Goal: Feedback & Contribution: Contribute content

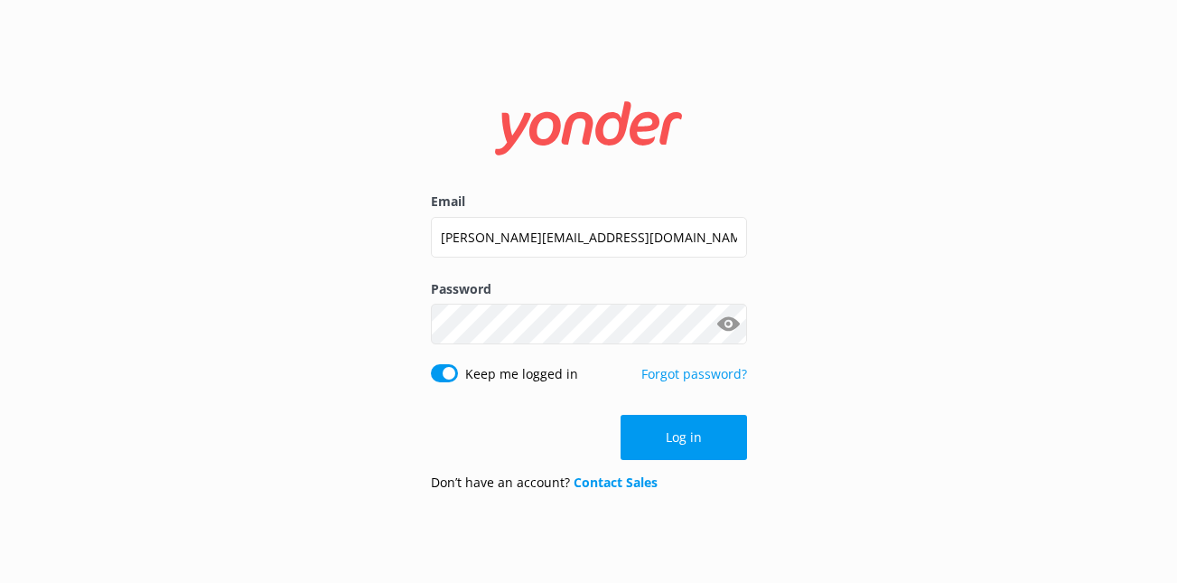
click at [639, 414] on form "Email [PERSON_NAME][EMAIL_ADDRESS][DOMAIN_NAME] Password Show password Keep me …" at bounding box center [589, 291] width 316 height 429
click at [643, 421] on button "Log in" at bounding box center [683, 437] width 126 height 45
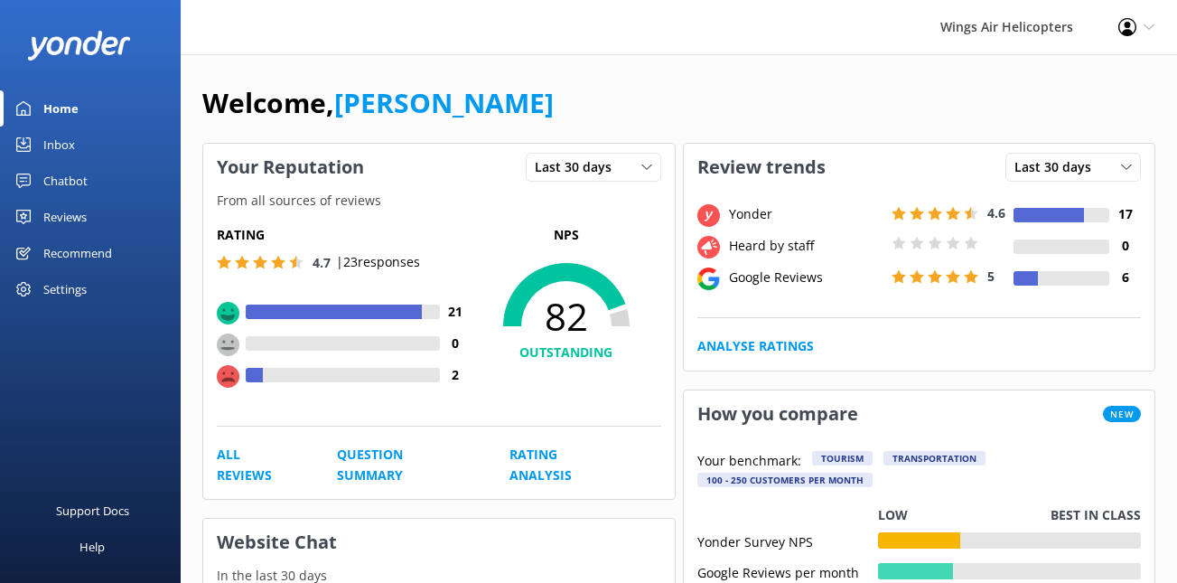
click at [73, 213] on div "Reviews" at bounding box center [64, 217] width 43 height 36
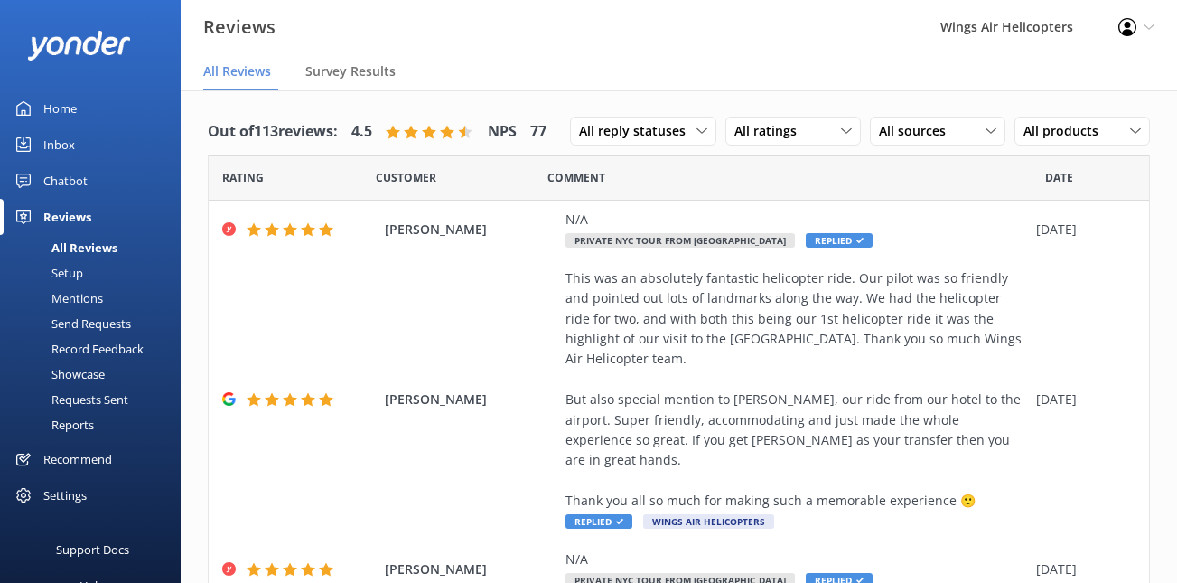
click at [95, 404] on div "Requests Sent" at bounding box center [69, 399] width 117 height 25
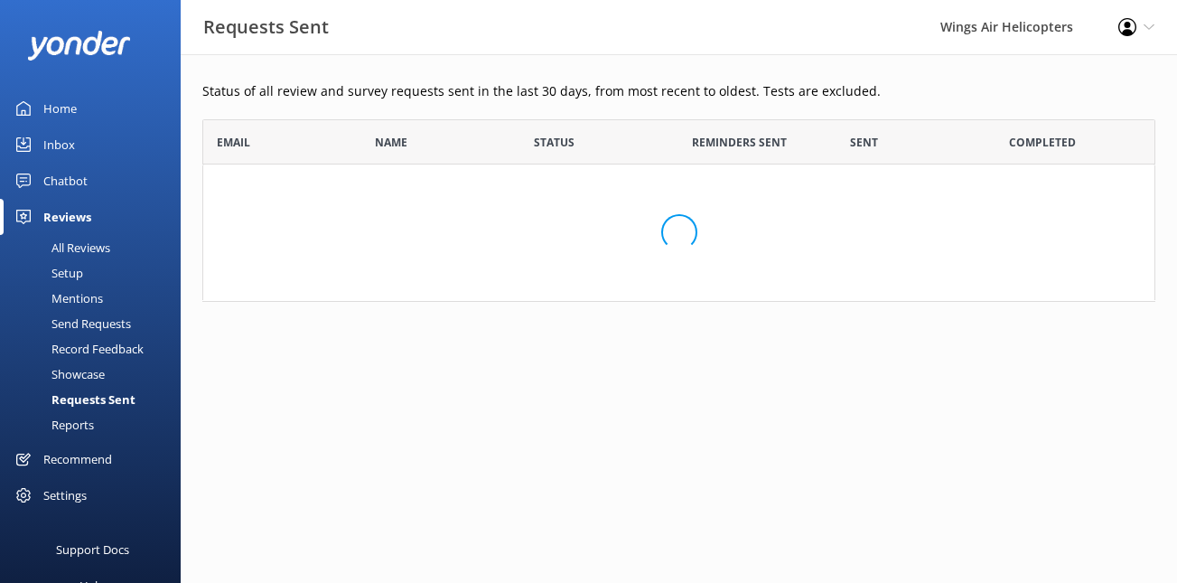
scroll to position [499, 953]
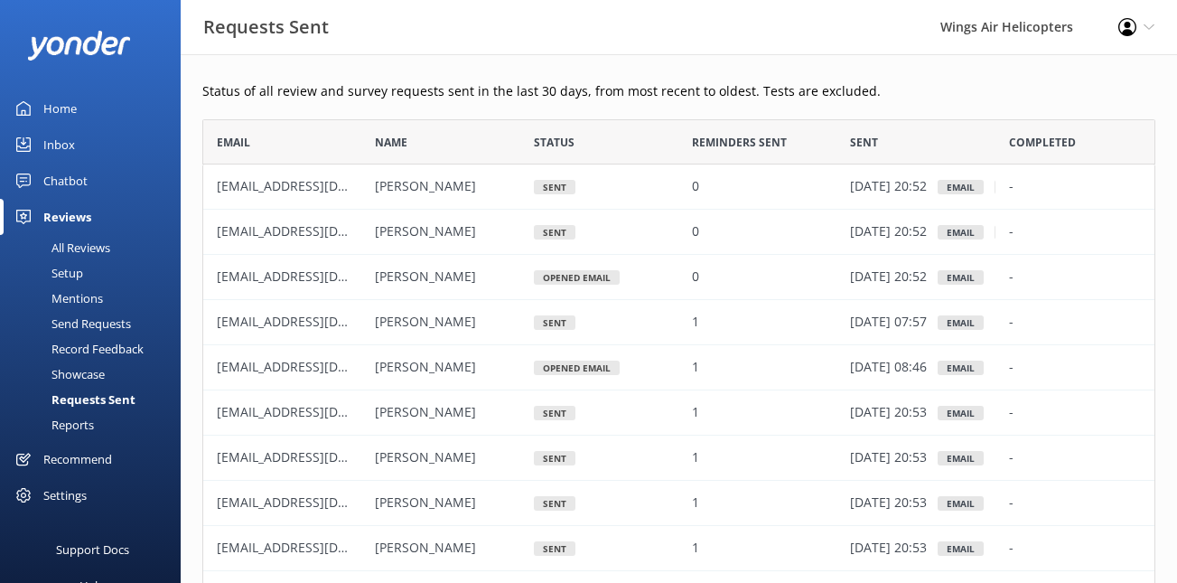
click at [80, 329] on div "Send Requests" at bounding box center [71, 323] width 120 height 25
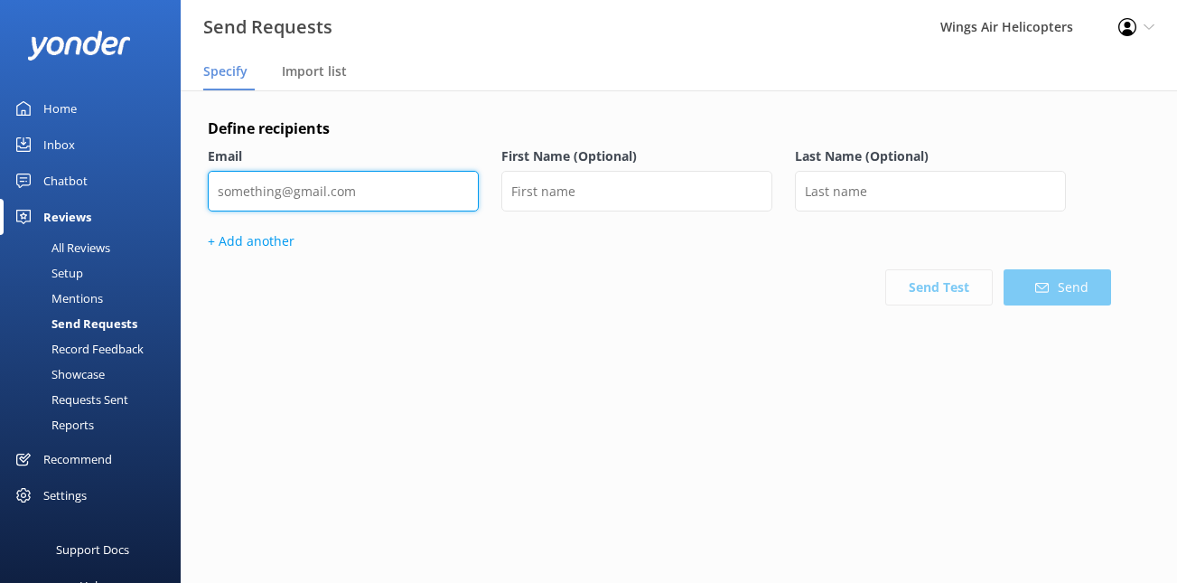
click at [402, 190] on input "email" at bounding box center [343, 191] width 271 height 41
paste input "[PERSON_NAME][EMAIL_ADDRESS][PERSON_NAME][DOMAIN_NAME]"
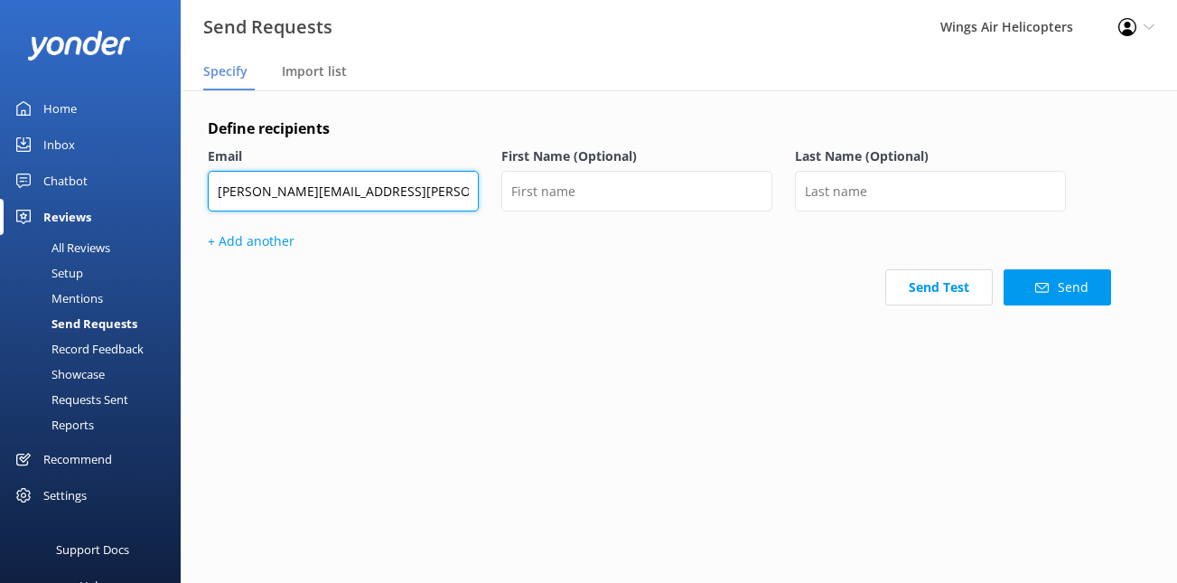
type input "[PERSON_NAME][EMAIL_ADDRESS][PERSON_NAME][DOMAIN_NAME]"
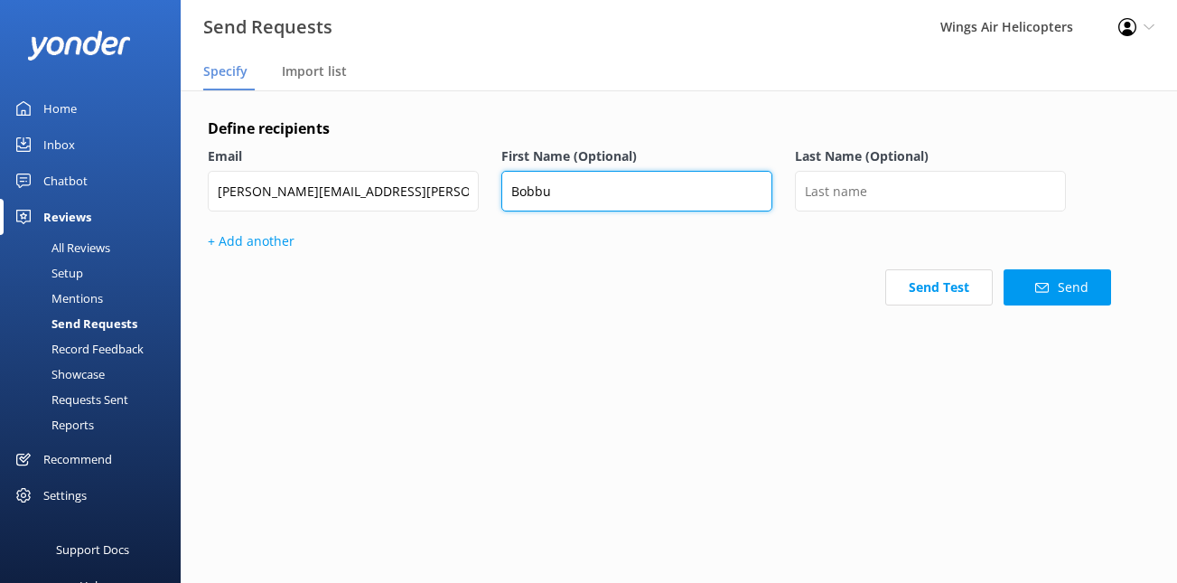
type input "Bobbu"
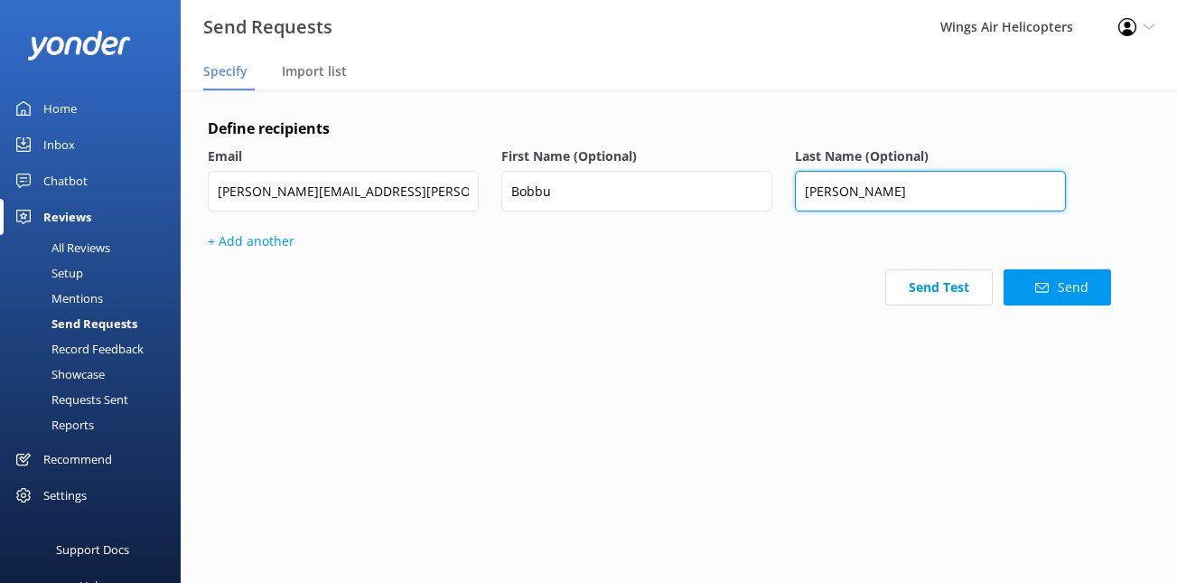
type input "[PERSON_NAME]"
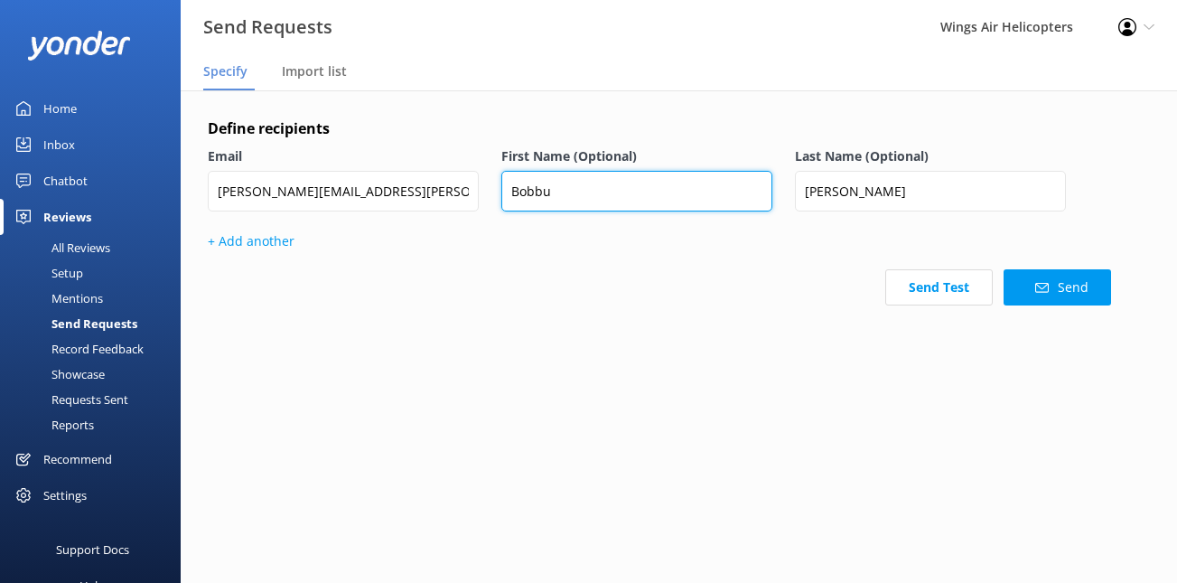
click at [608, 201] on input "Bobbu" at bounding box center [636, 191] width 271 height 41
type input "[PERSON_NAME]"
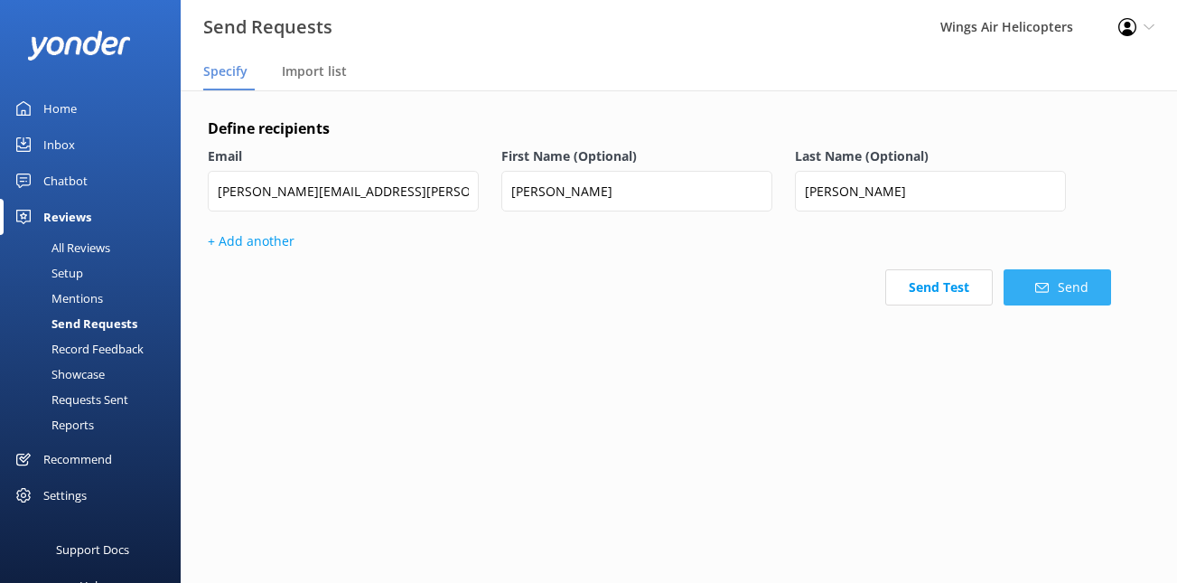
click at [1054, 293] on button "Send" at bounding box center [1056, 287] width 107 height 36
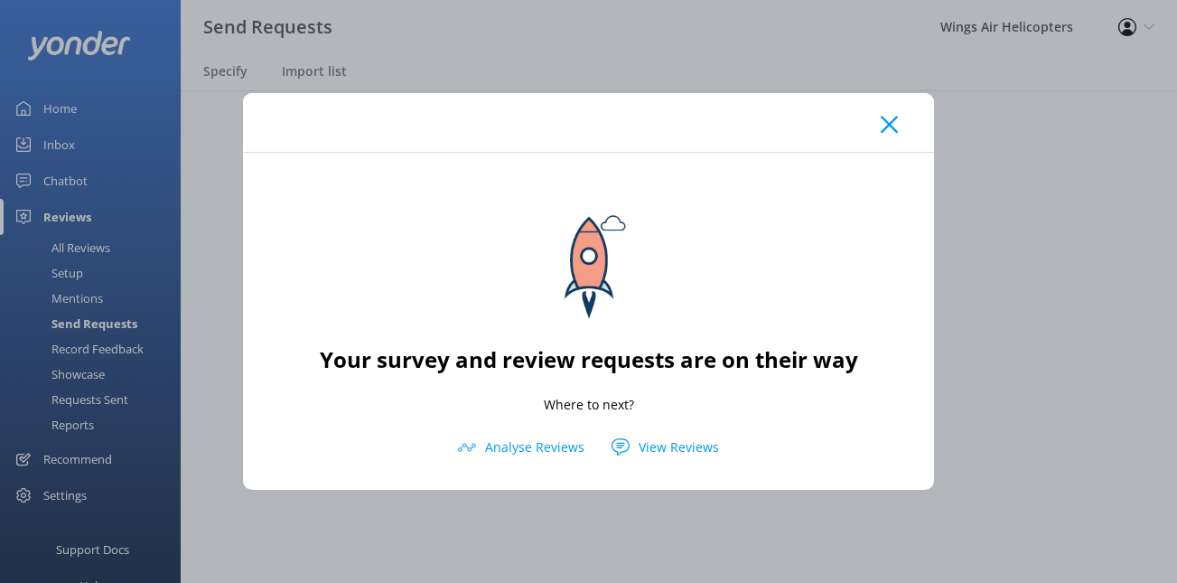
click at [890, 123] on use at bounding box center [889, 124] width 17 height 17
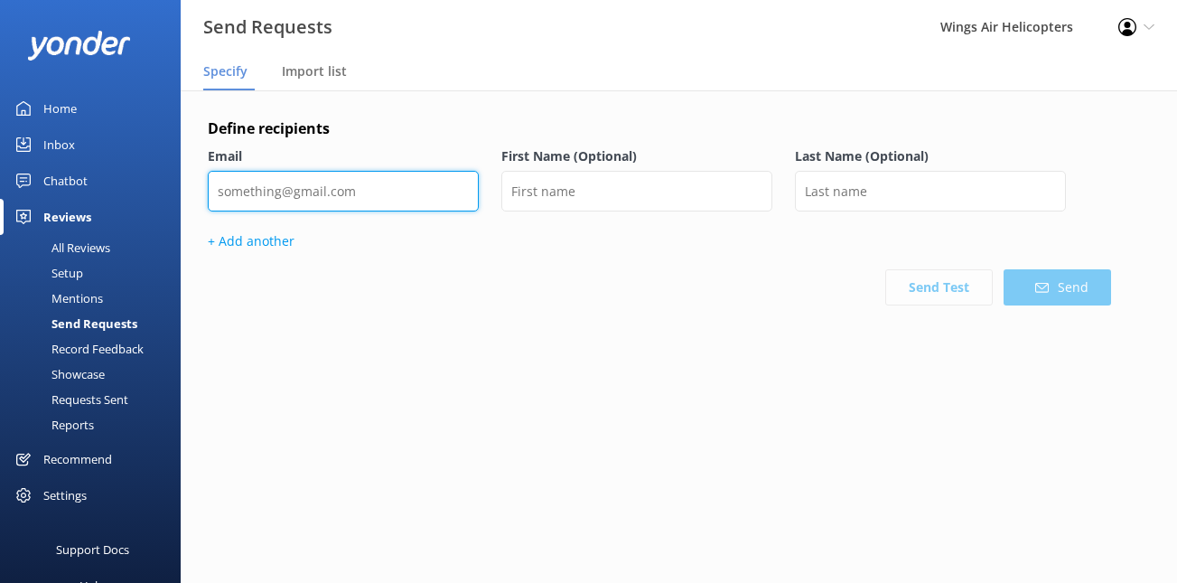
click at [430, 180] on input "email" at bounding box center [343, 191] width 271 height 41
paste input "[EMAIL_ADDRESS][DOMAIN_NAME]"
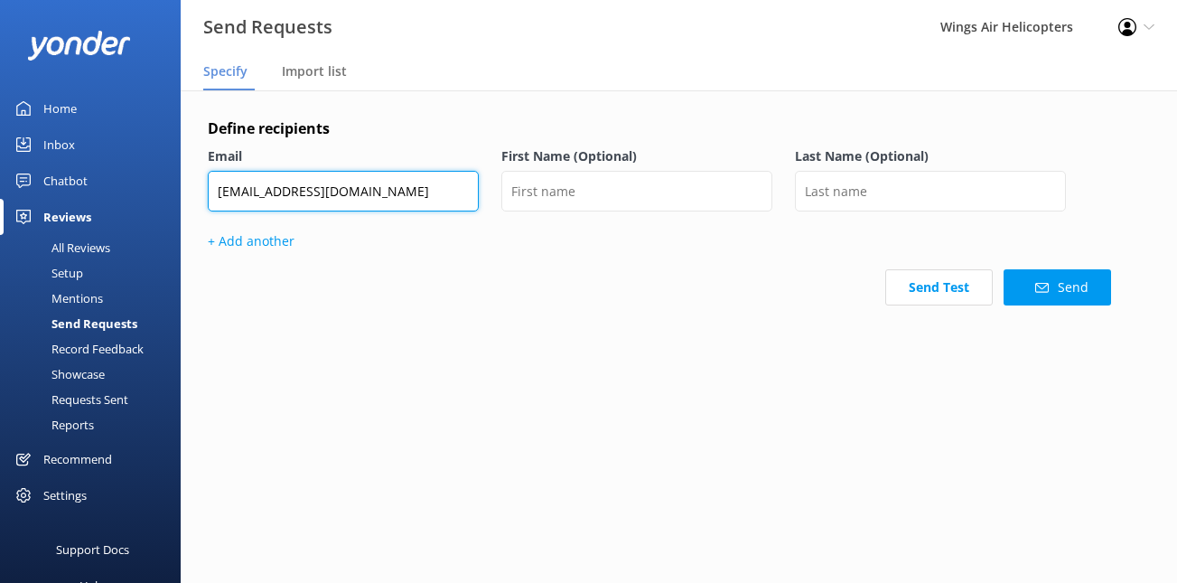
type input "[EMAIL_ADDRESS][DOMAIN_NAME]"
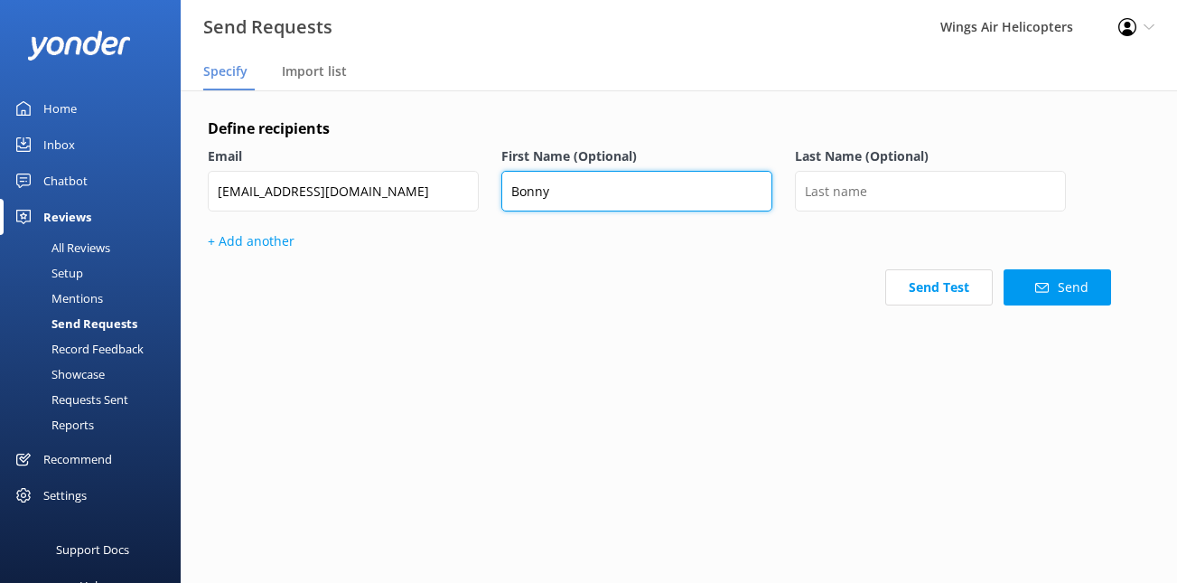
type input "Bonny"
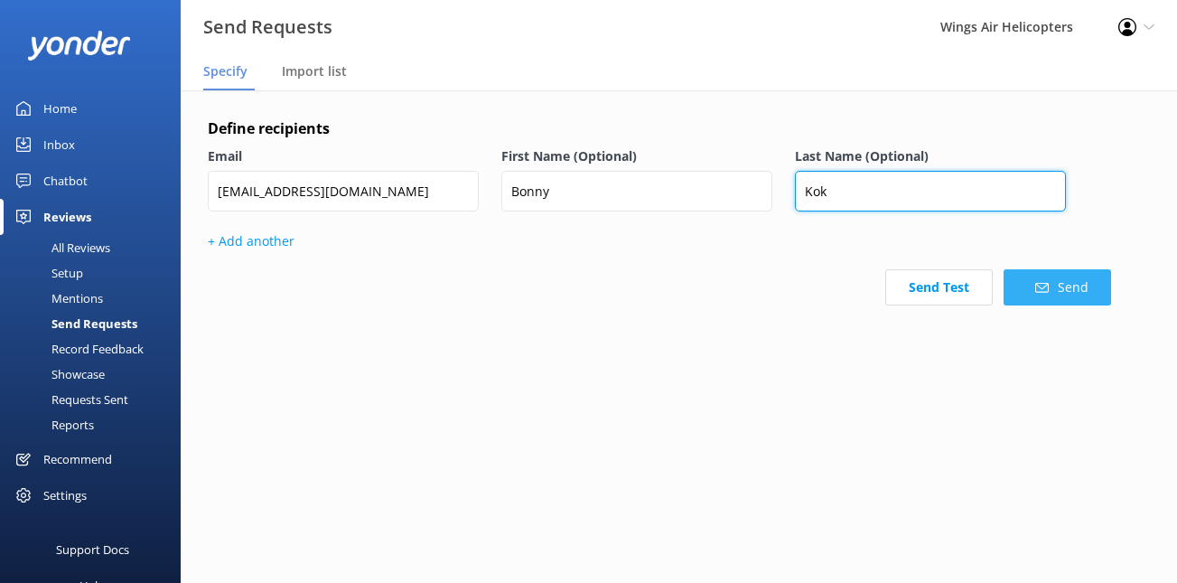
type input "Kok"
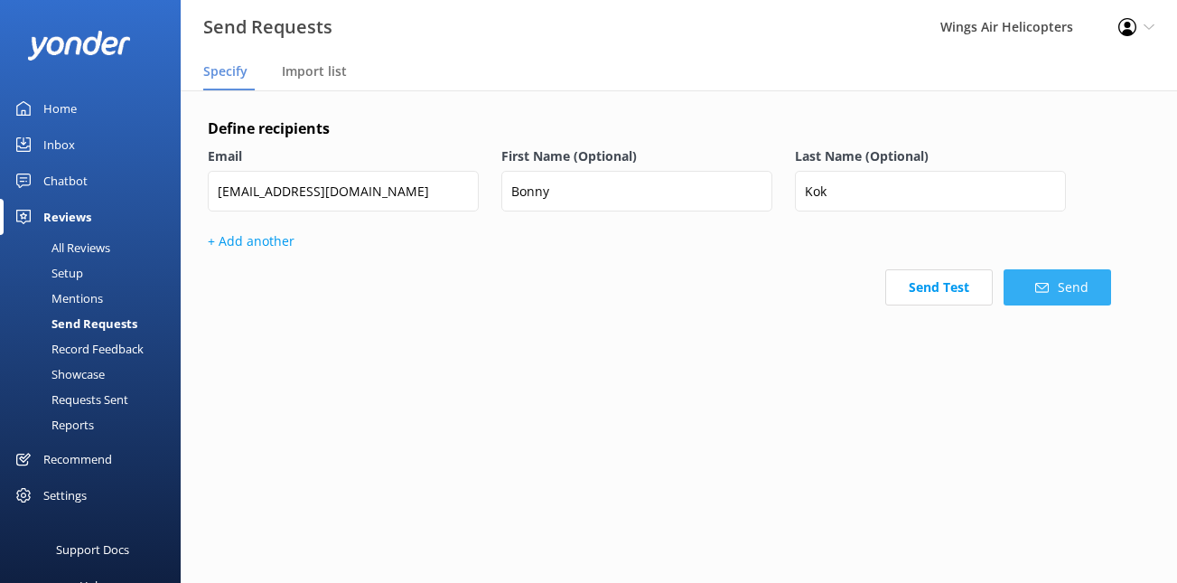
click at [1057, 288] on button "Send" at bounding box center [1056, 287] width 107 height 36
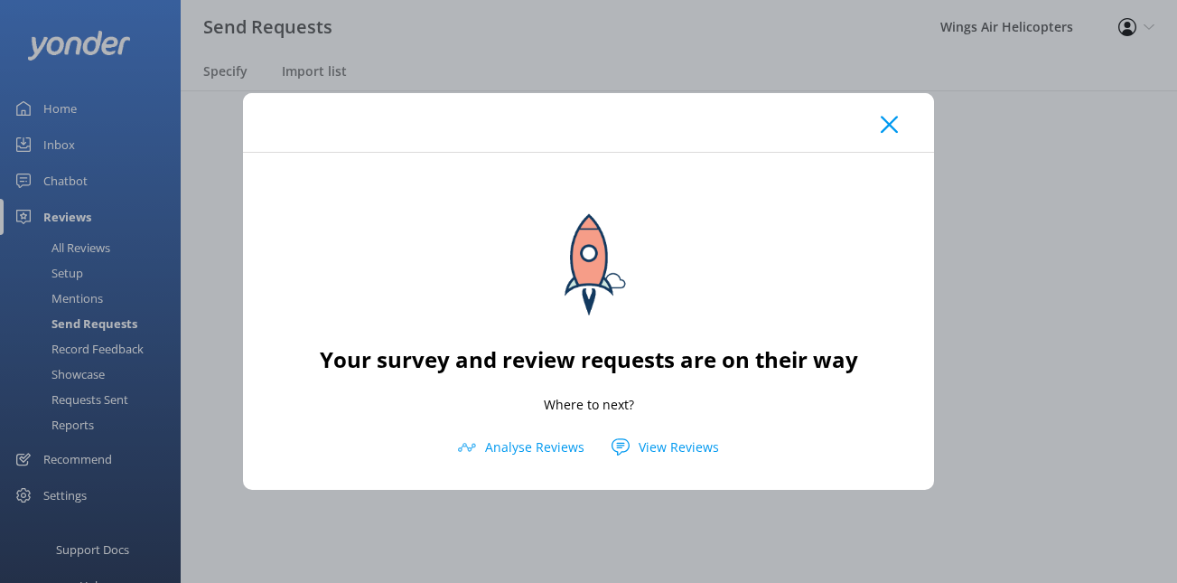
click at [882, 112] on div at bounding box center [588, 122] width 691 height 59
click at [891, 129] on icon at bounding box center [889, 125] width 17 height 18
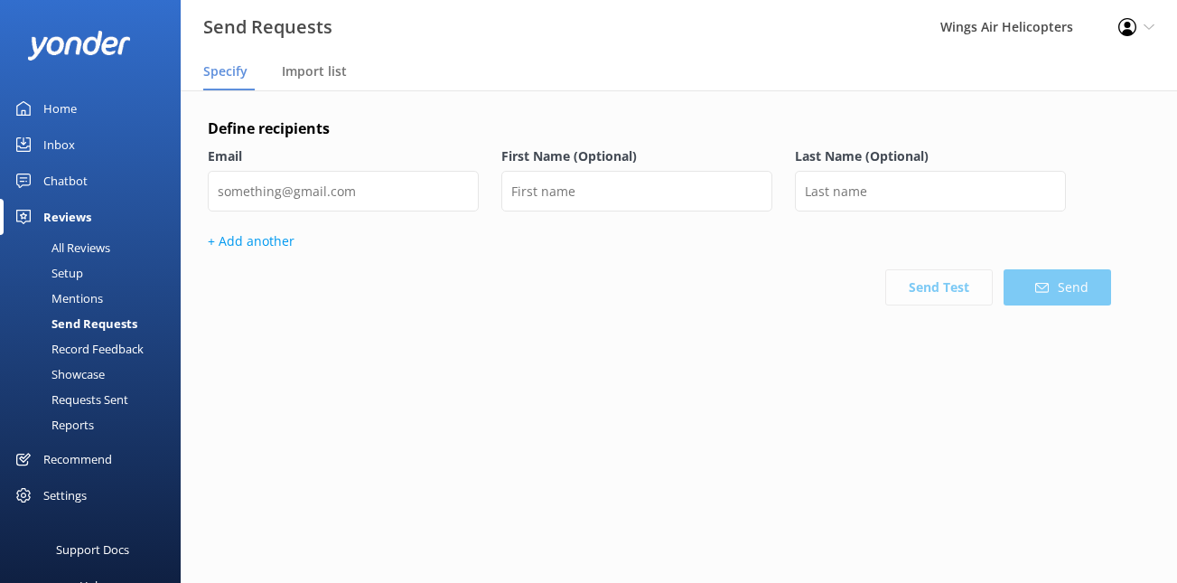
click at [78, 395] on div "Requests Sent" at bounding box center [69, 399] width 117 height 25
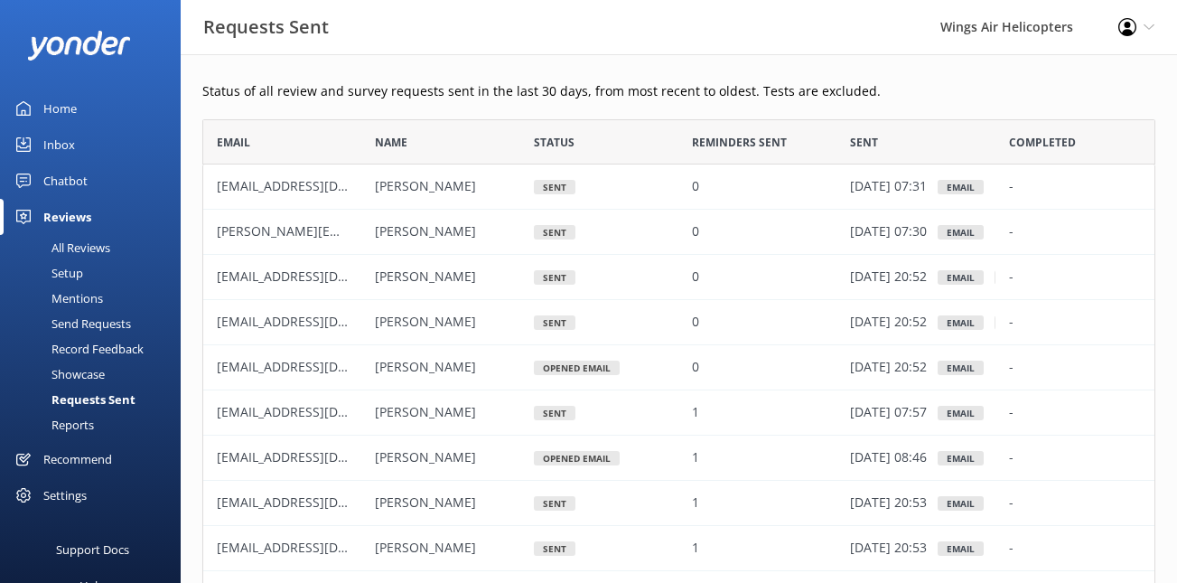
scroll to position [499, 953]
click at [94, 320] on div "Send Requests" at bounding box center [71, 323] width 120 height 25
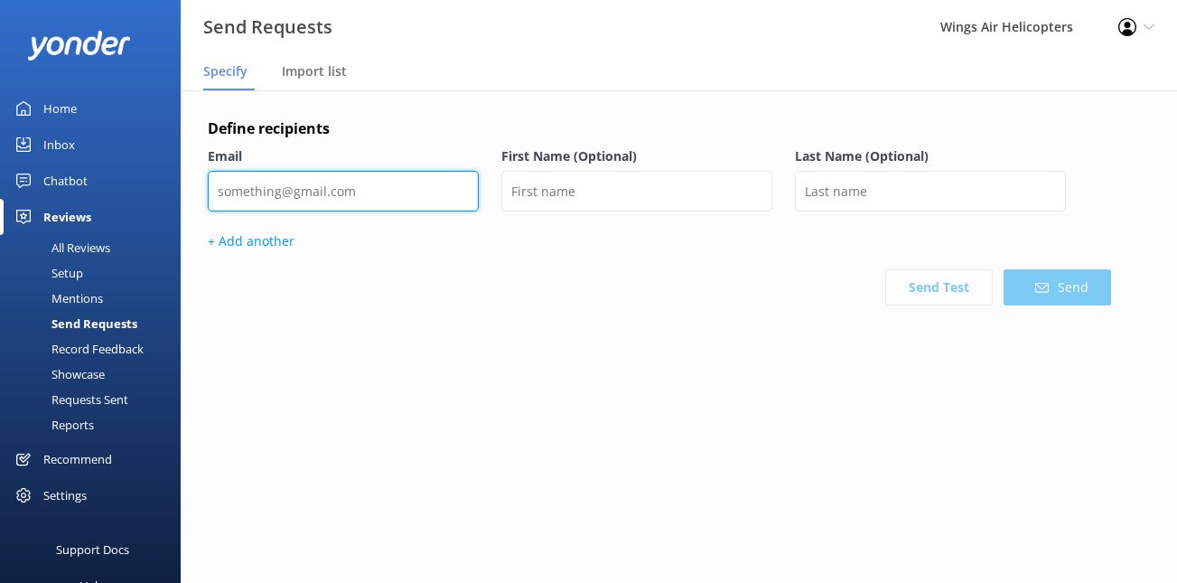
click at [345, 190] on input "email" at bounding box center [343, 191] width 271 height 41
paste input "[EMAIL_ADDRESS][DOMAIN_NAME]"
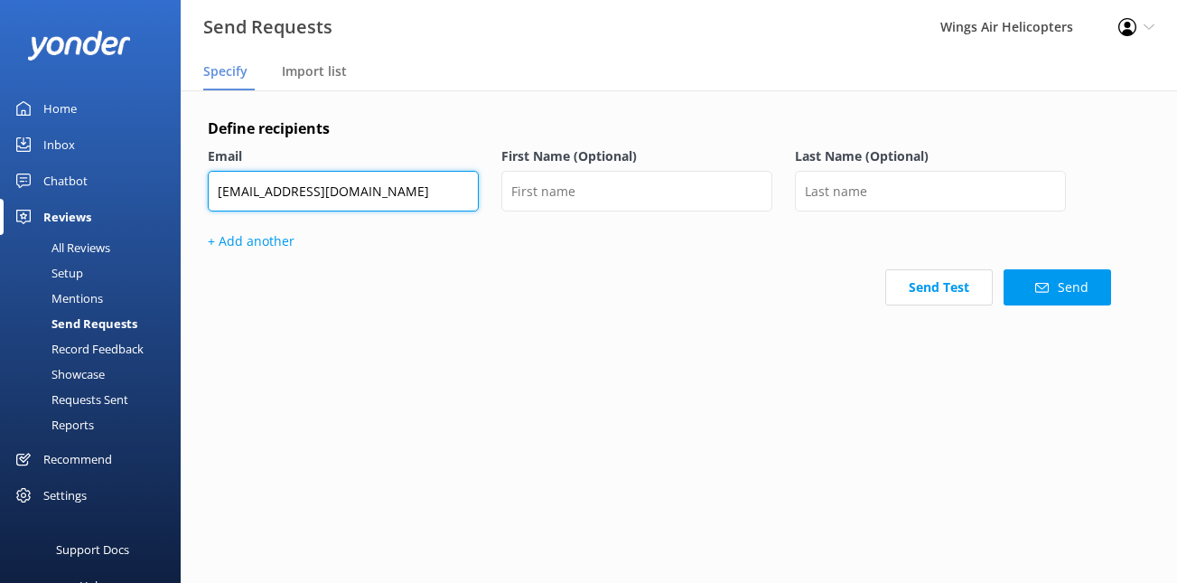
type input "[EMAIL_ADDRESS][DOMAIN_NAME]"
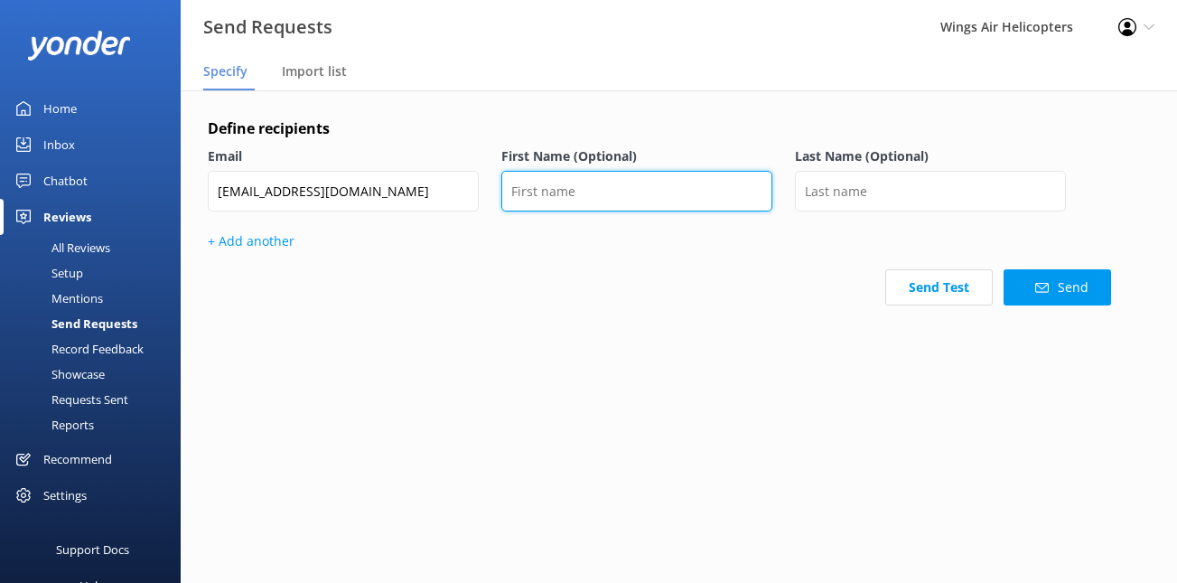
scroll to position [0, 0]
type input "Claus"
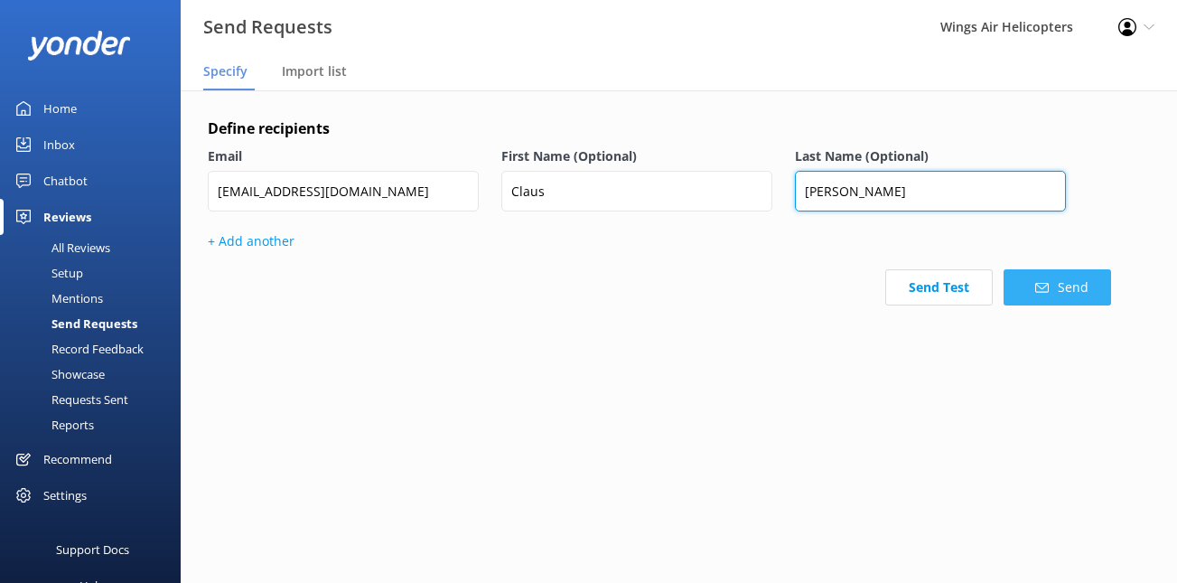
type input "[PERSON_NAME]"
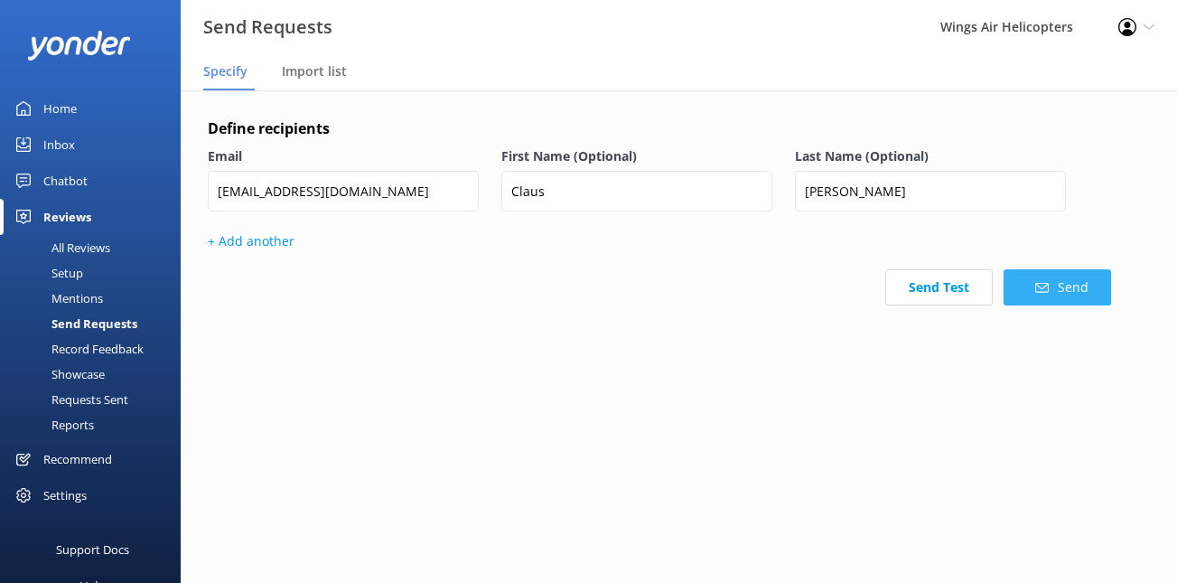
click at [1027, 281] on button "Send" at bounding box center [1056, 287] width 107 height 36
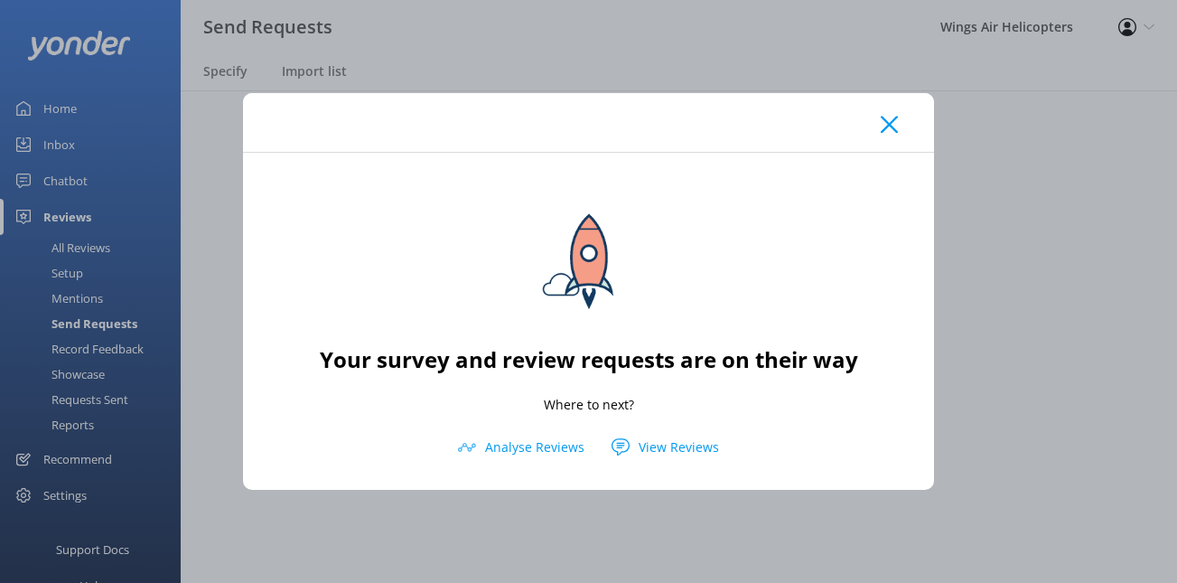
click at [886, 135] on div at bounding box center [588, 122] width 691 height 59
click at [889, 128] on icon at bounding box center [889, 125] width 17 height 18
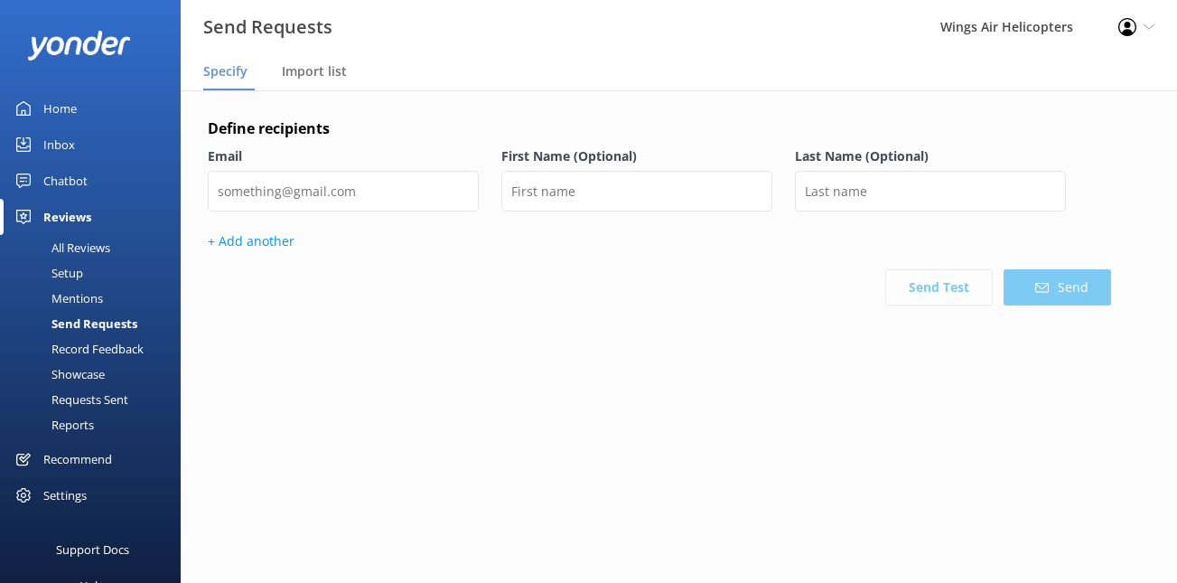
click at [95, 394] on div "Requests Sent" at bounding box center [69, 399] width 117 height 25
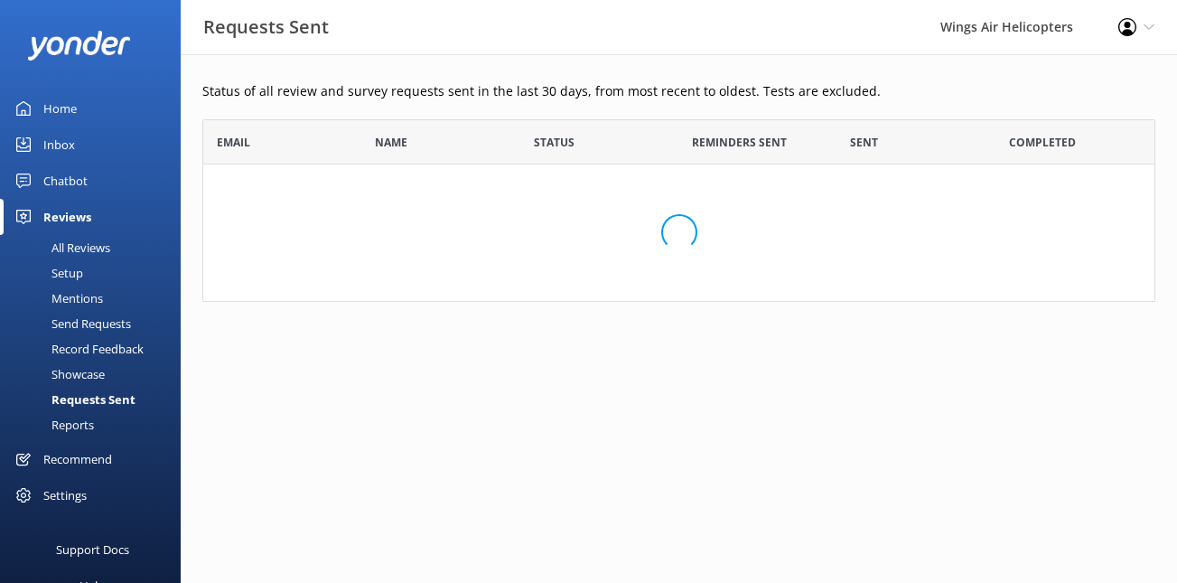
scroll to position [499, 953]
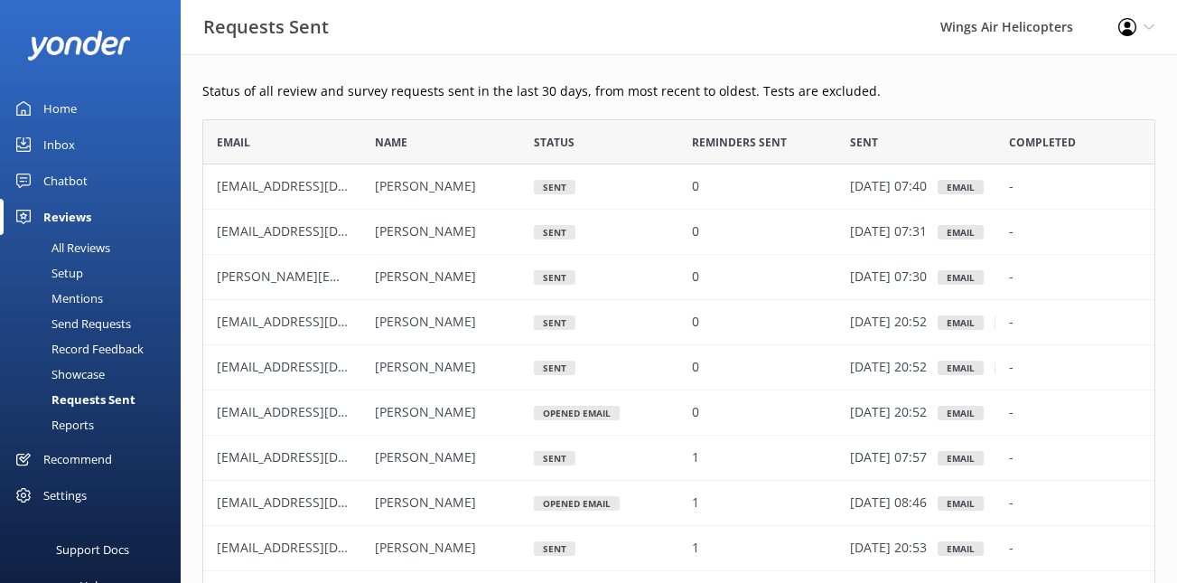
click at [91, 323] on div "Send Requests" at bounding box center [71, 323] width 120 height 25
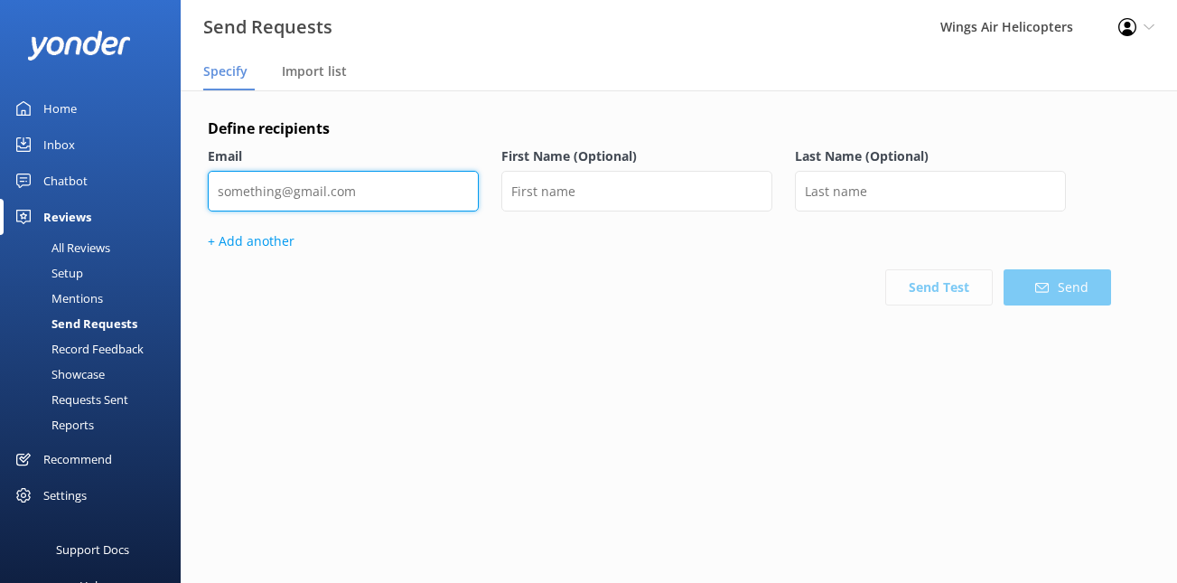
click at [331, 198] on input "email" at bounding box center [343, 191] width 271 height 41
paste input "[EMAIL_ADDRESS][DOMAIN_NAME]"
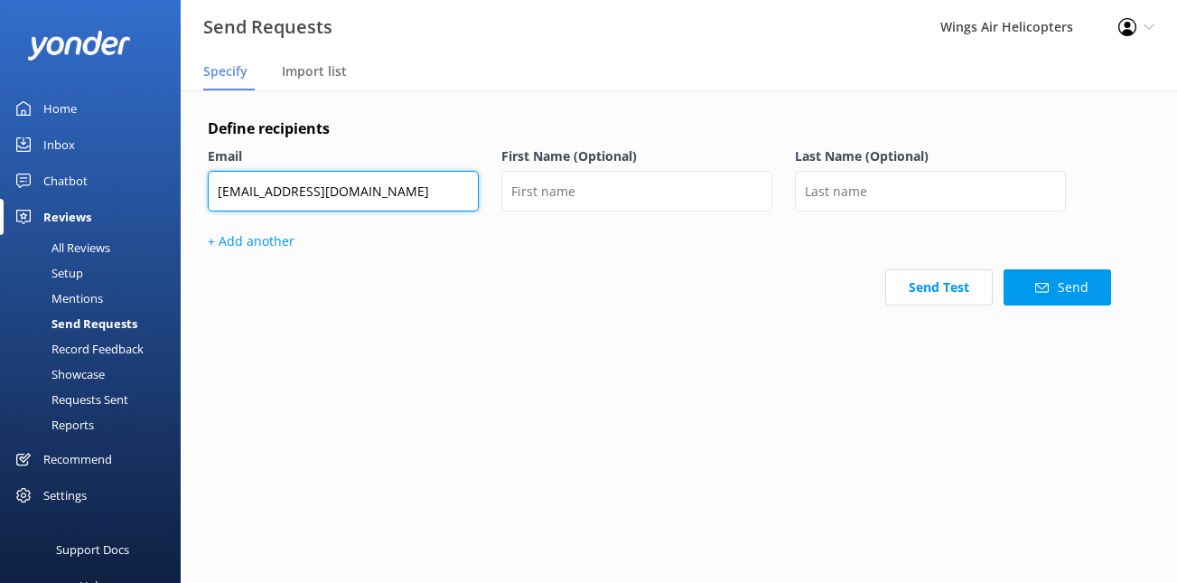
type input "[EMAIL_ADDRESS][DOMAIN_NAME]"
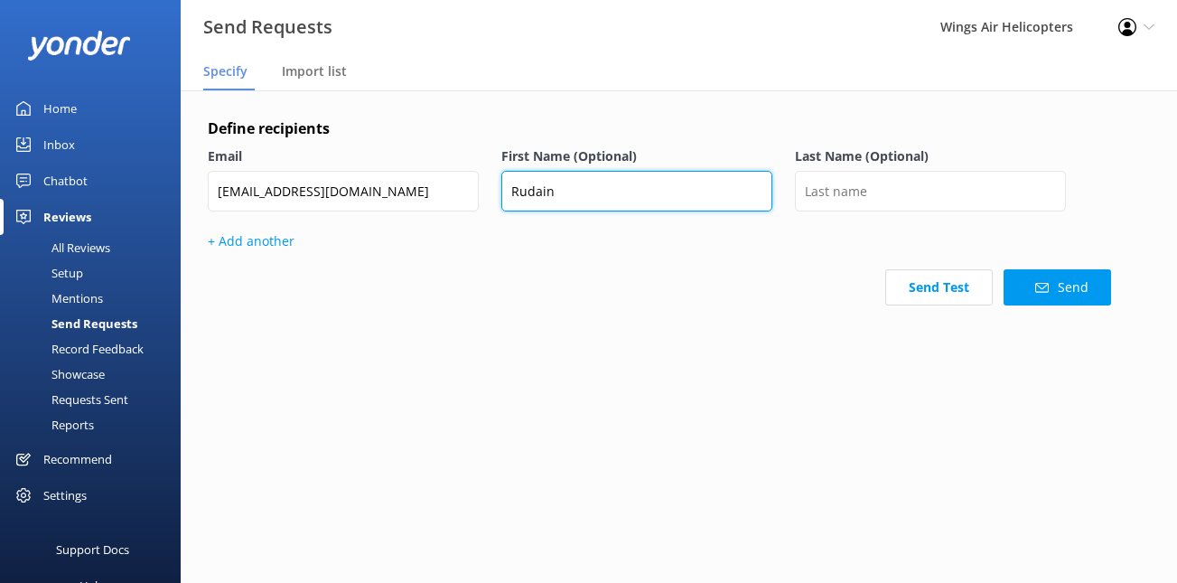
type input "Rudain"
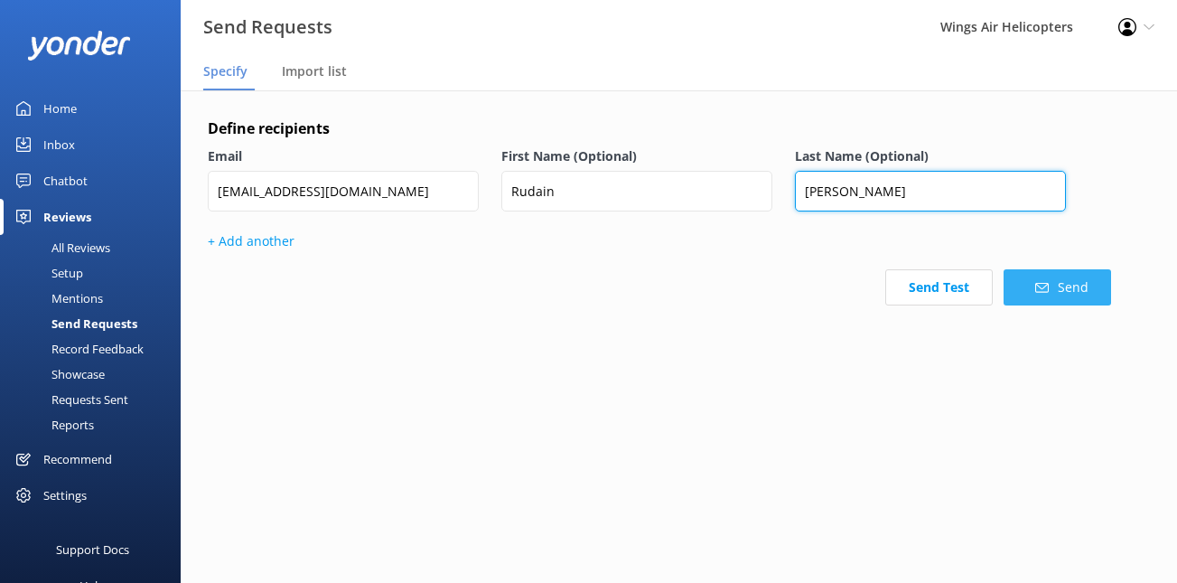
type input "[PERSON_NAME]"
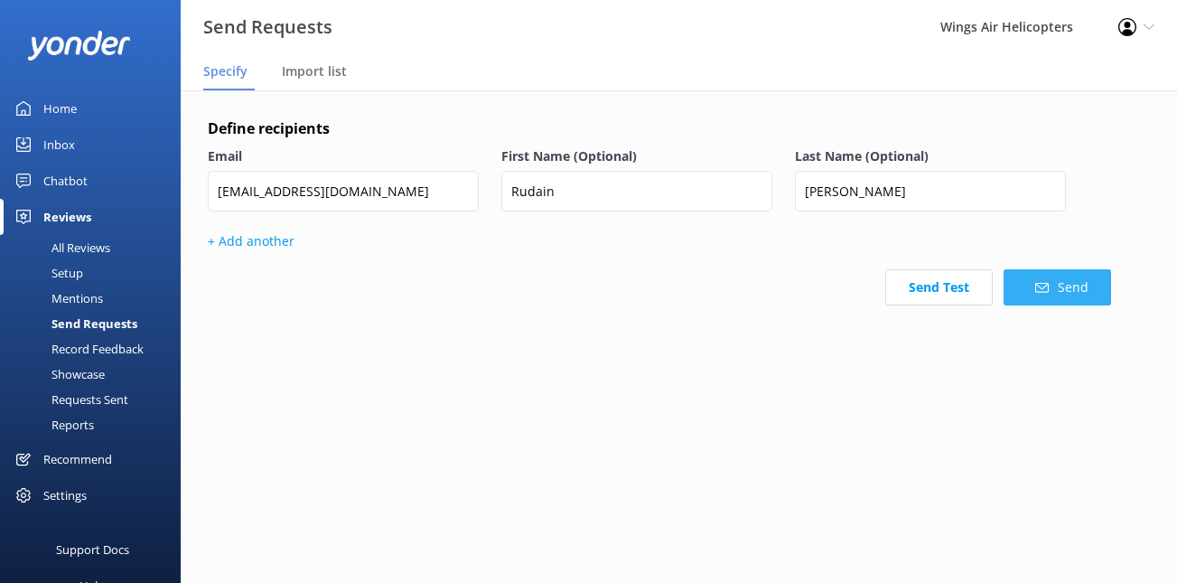
click at [1010, 279] on button "Send" at bounding box center [1056, 287] width 107 height 36
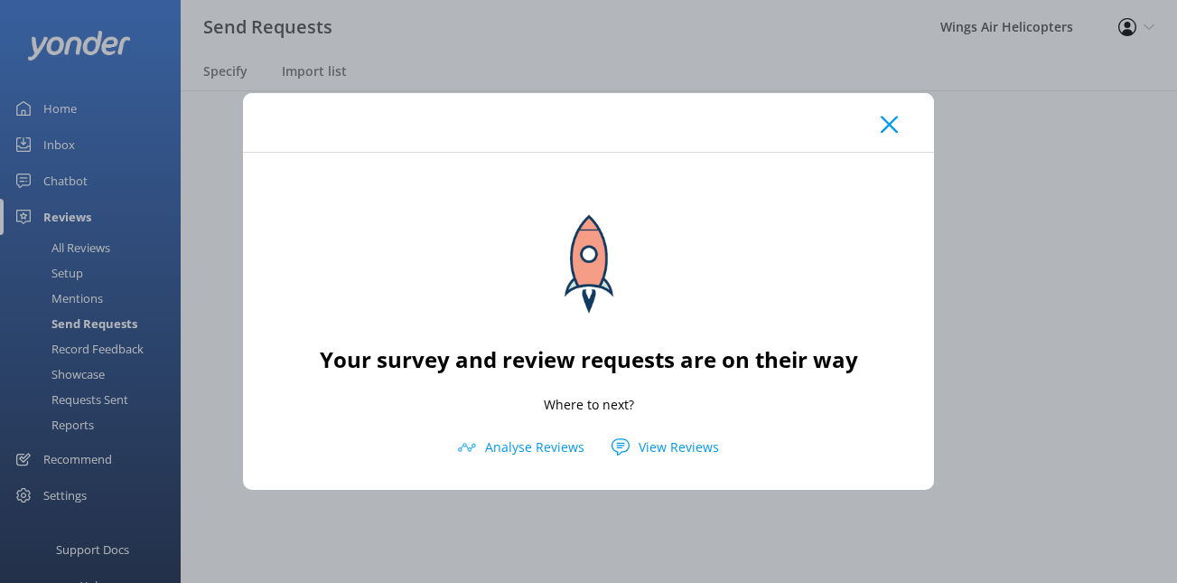
click at [880, 124] on div at bounding box center [588, 122] width 691 height 59
click at [883, 124] on icon at bounding box center [889, 125] width 17 height 18
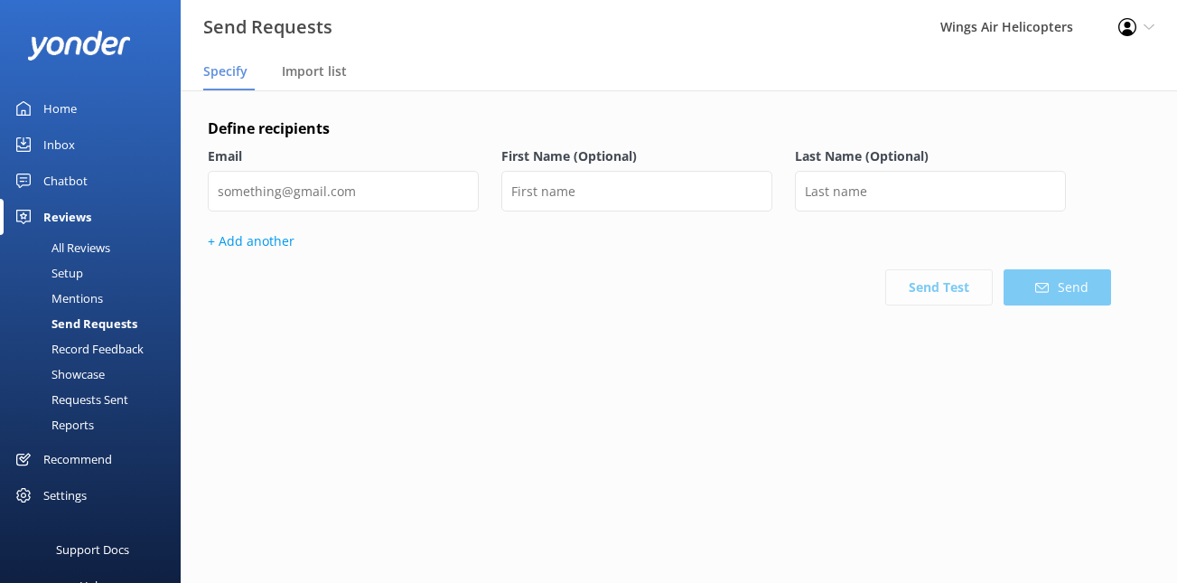
click at [103, 400] on div "Requests Sent" at bounding box center [69, 399] width 117 height 25
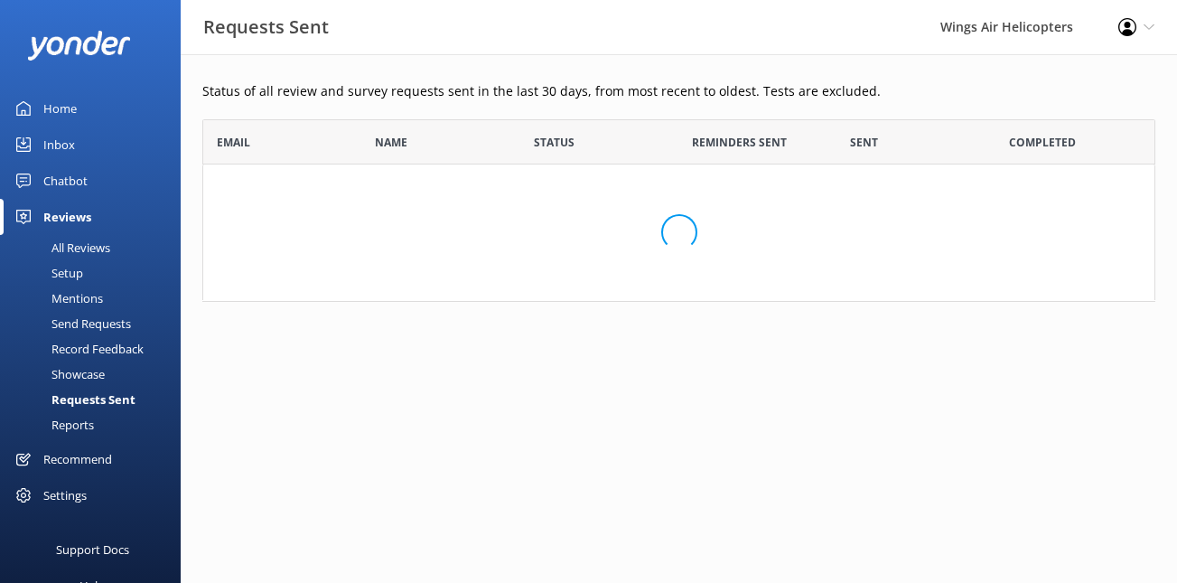
scroll to position [499, 953]
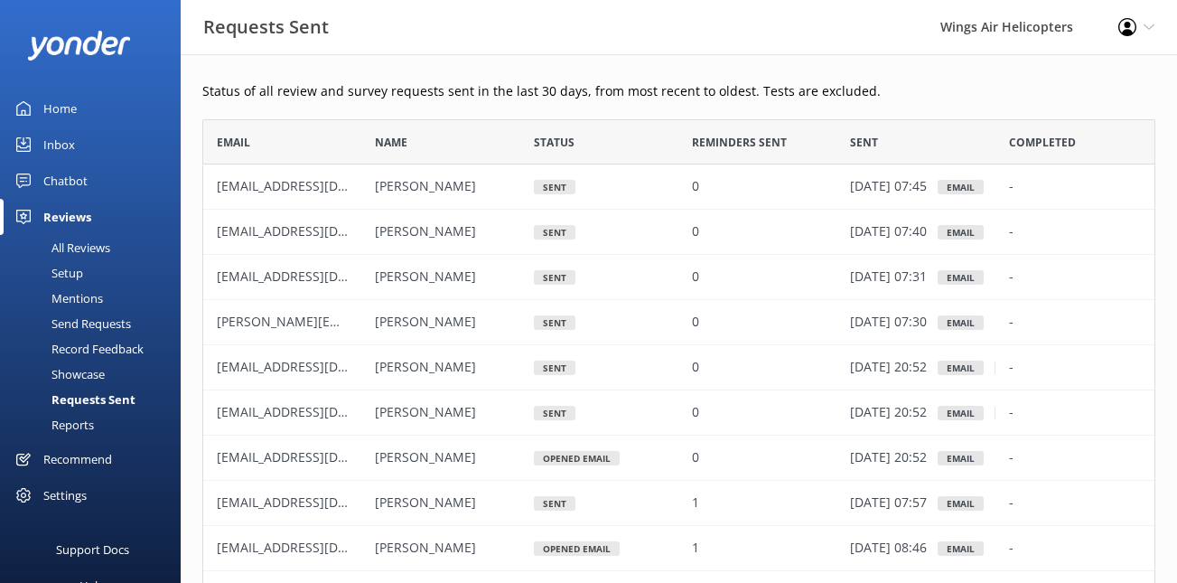
click at [86, 320] on div "Send Requests" at bounding box center [71, 323] width 120 height 25
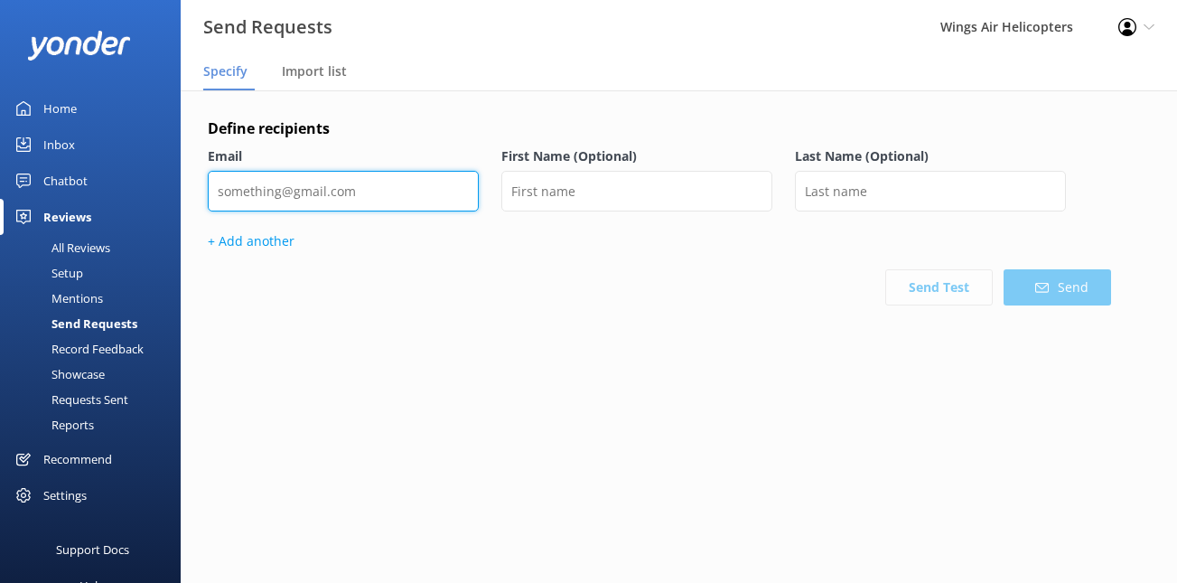
click at [327, 188] on input "email" at bounding box center [343, 191] width 271 height 41
paste input "[EMAIL_ADDRESS][DOMAIN_NAME]"
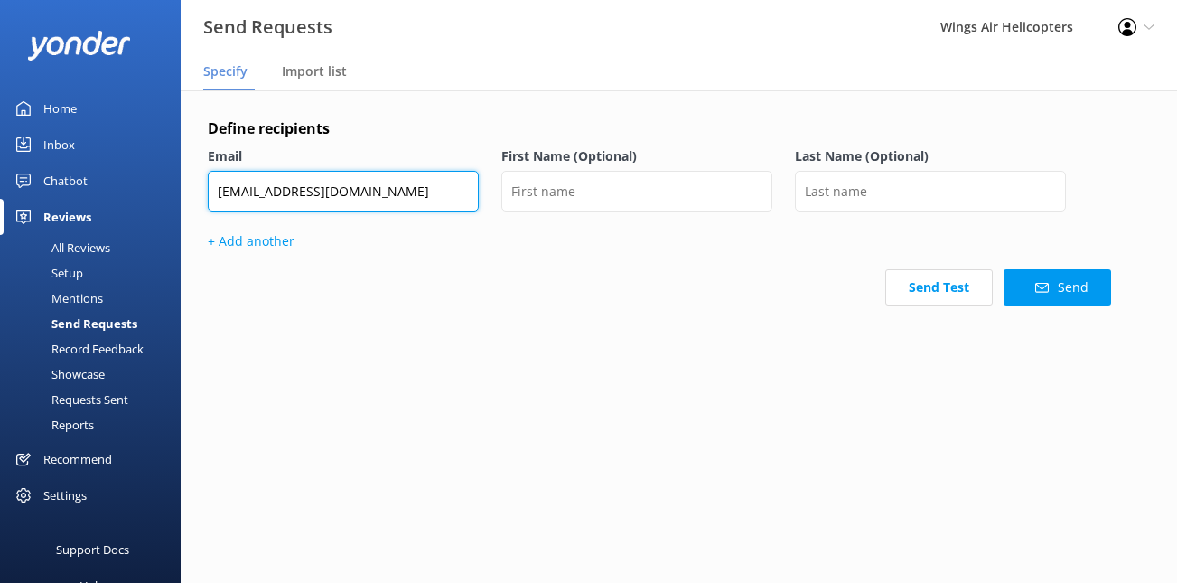
type input "[EMAIL_ADDRESS][DOMAIN_NAME]"
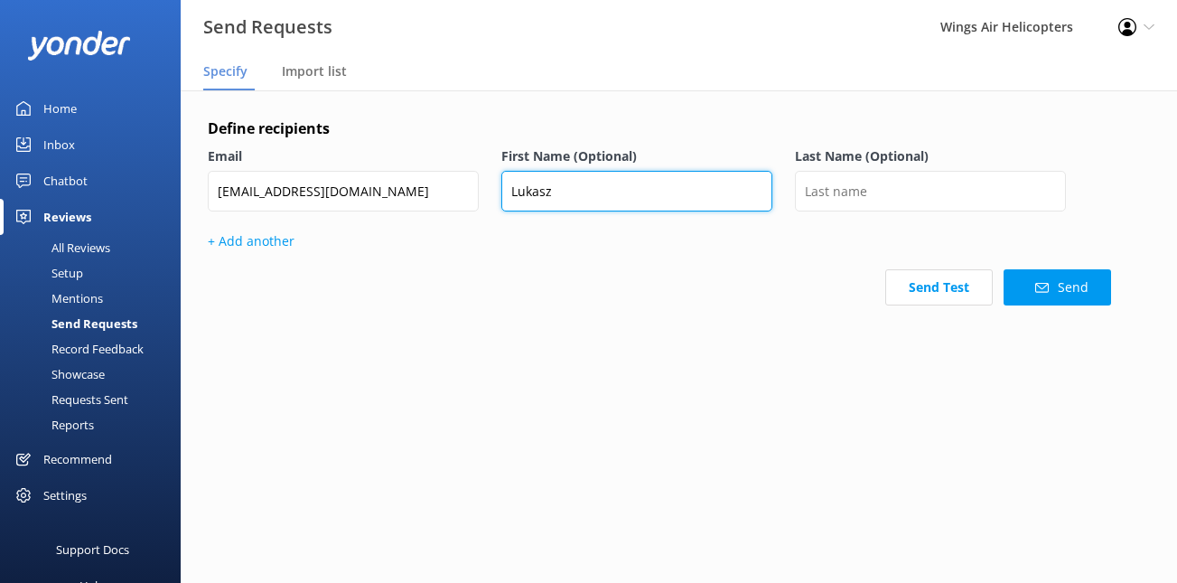
type input "Lukasz"
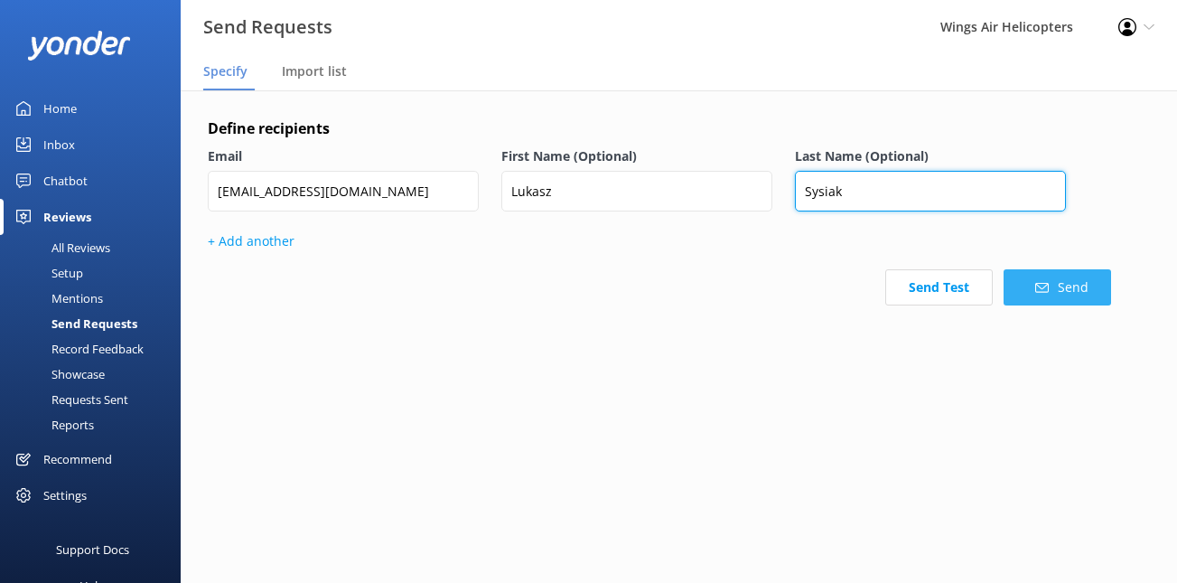
type input "Sysiak"
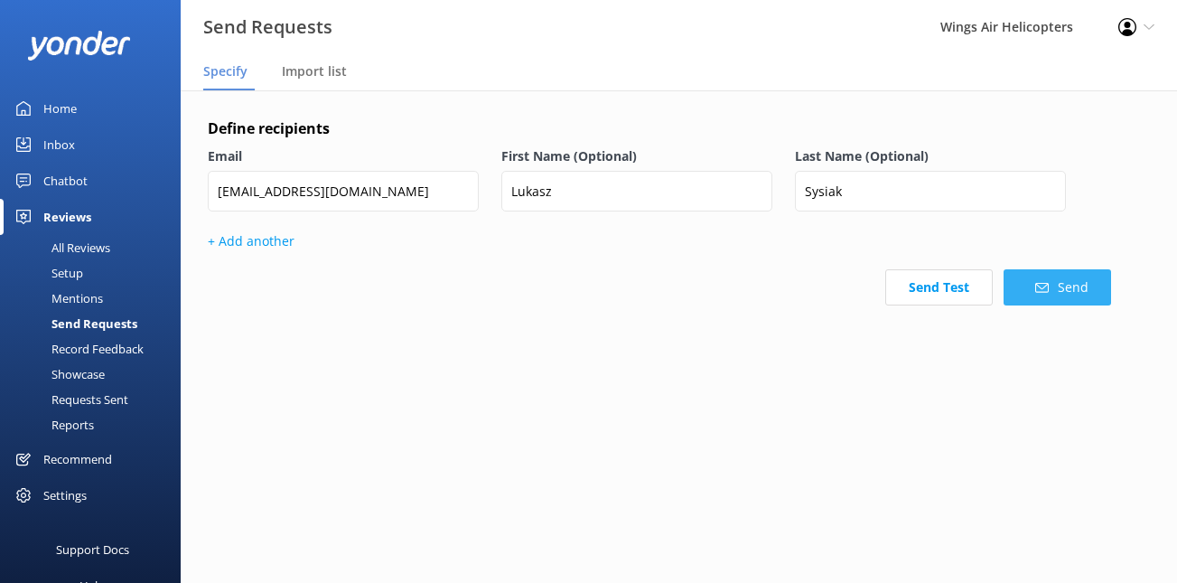
click at [1078, 299] on button "Send" at bounding box center [1056, 287] width 107 height 36
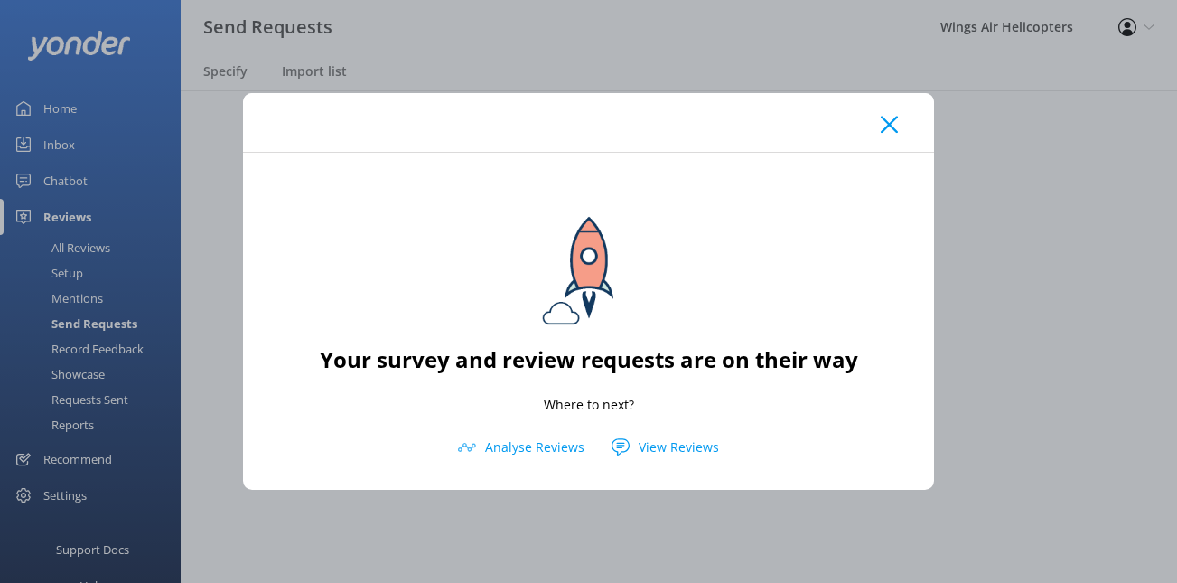
click at [884, 126] on icon at bounding box center [889, 125] width 17 height 18
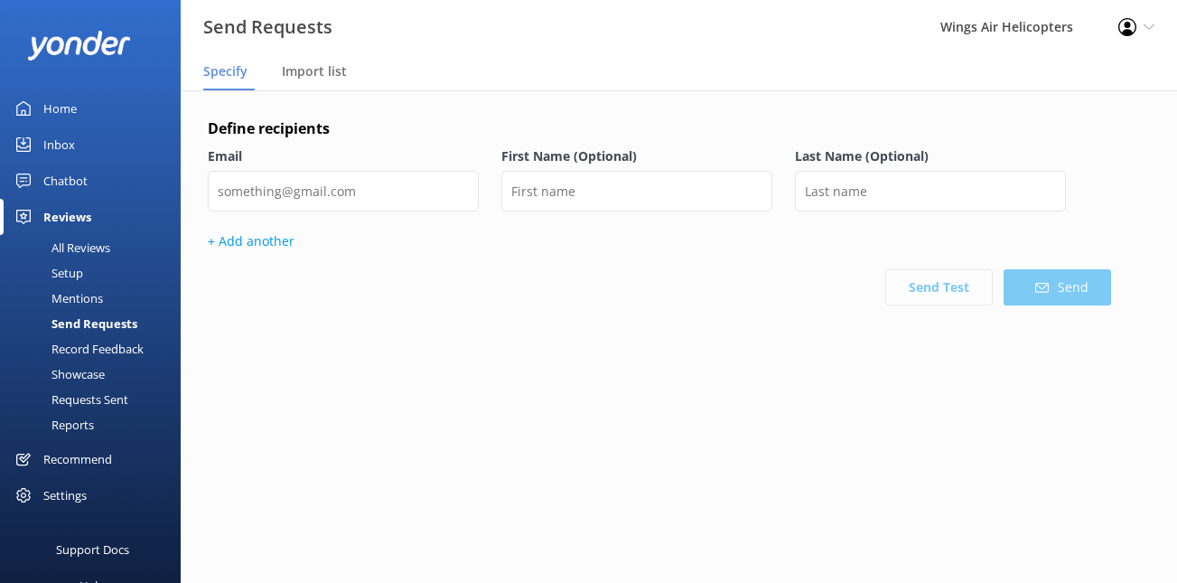
click at [94, 404] on div "Requests Sent" at bounding box center [69, 399] width 117 height 25
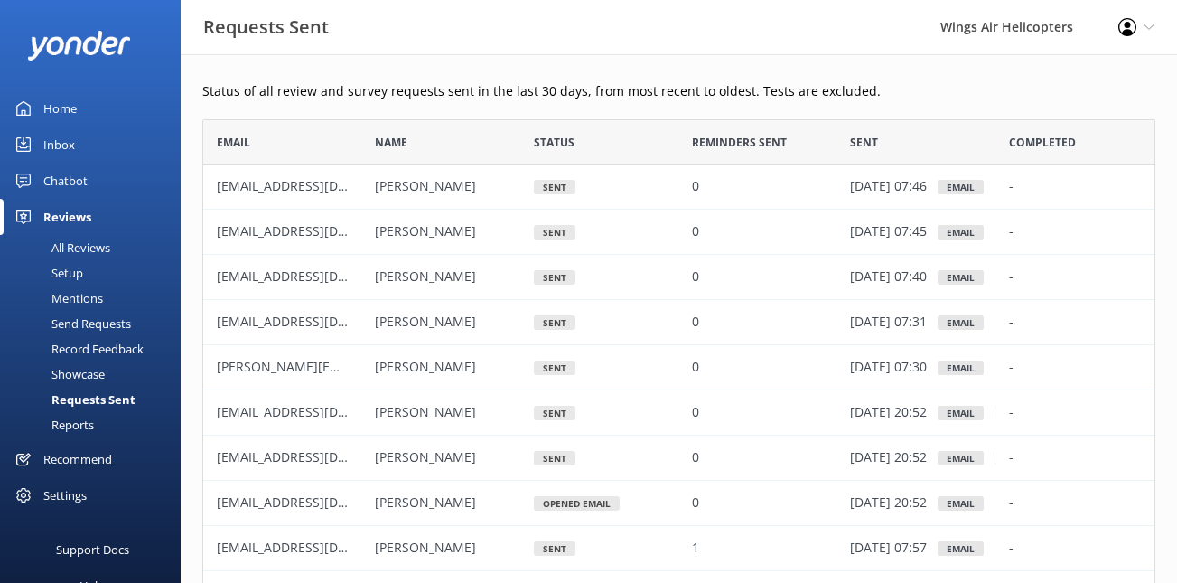
scroll to position [499, 953]
click at [88, 326] on div "Send Requests" at bounding box center [71, 323] width 120 height 25
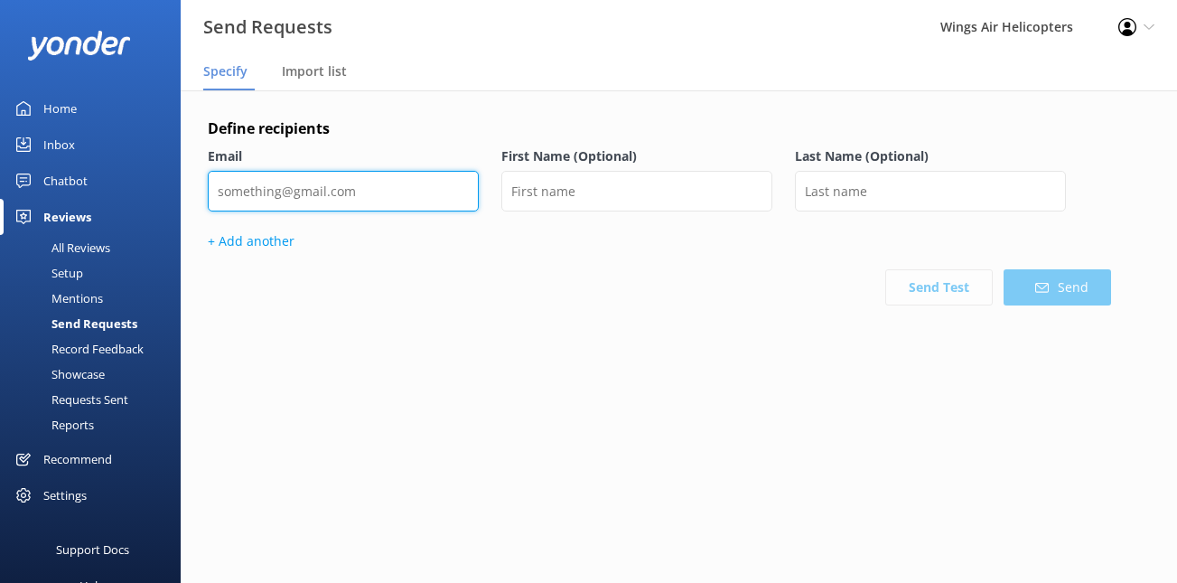
click at [333, 201] on input "email" at bounding box center [343, 191] width 271 height 41
paste input "[EMAIL_ADDRESS][DOMAIN_NAME]"
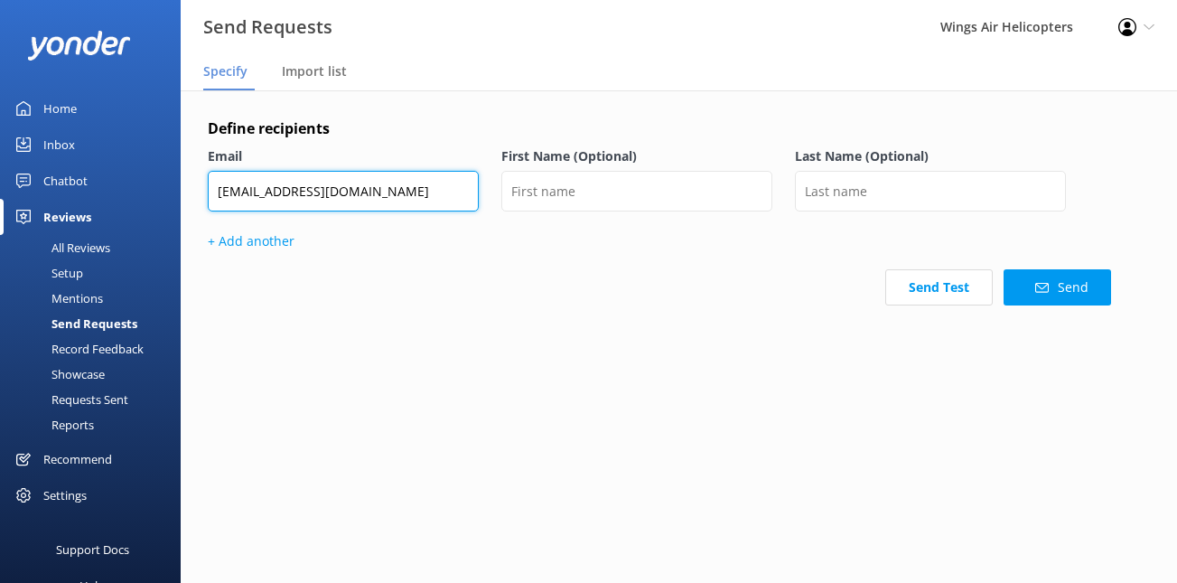
type input "[EMAIL_ADDRESS][DOMAIN_NAME]"
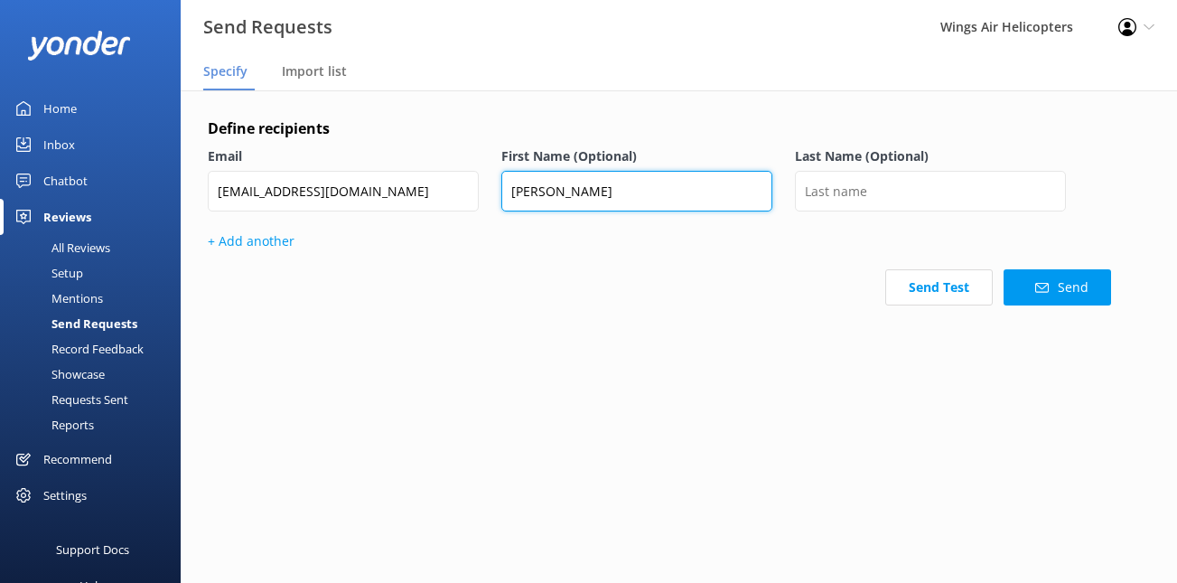
type input "[PERSON_NAME]"
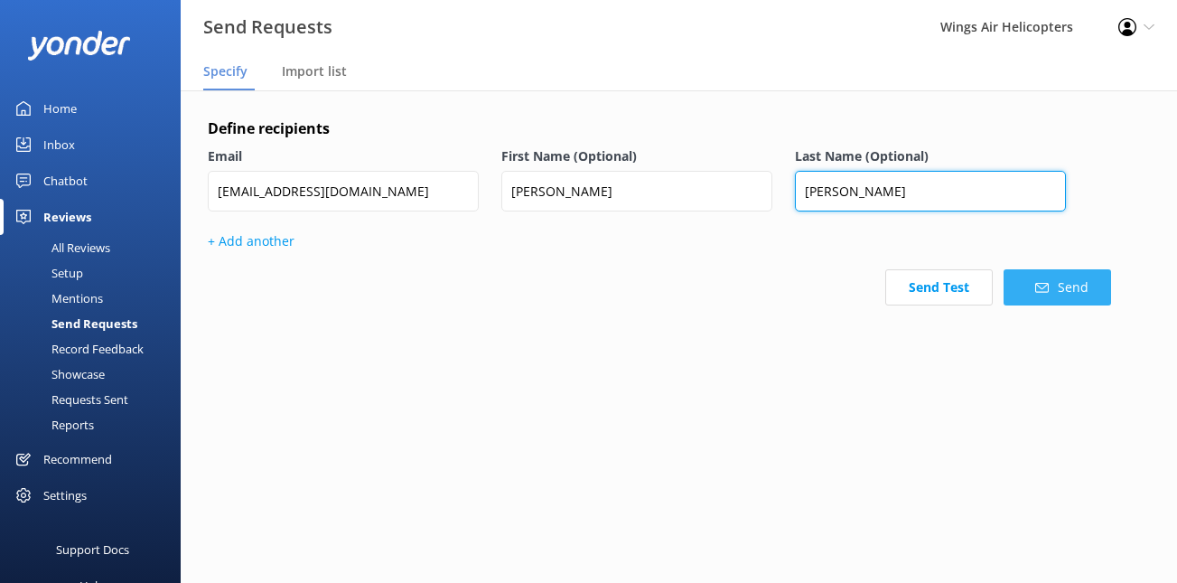
type input "[PERSON_NAME]"
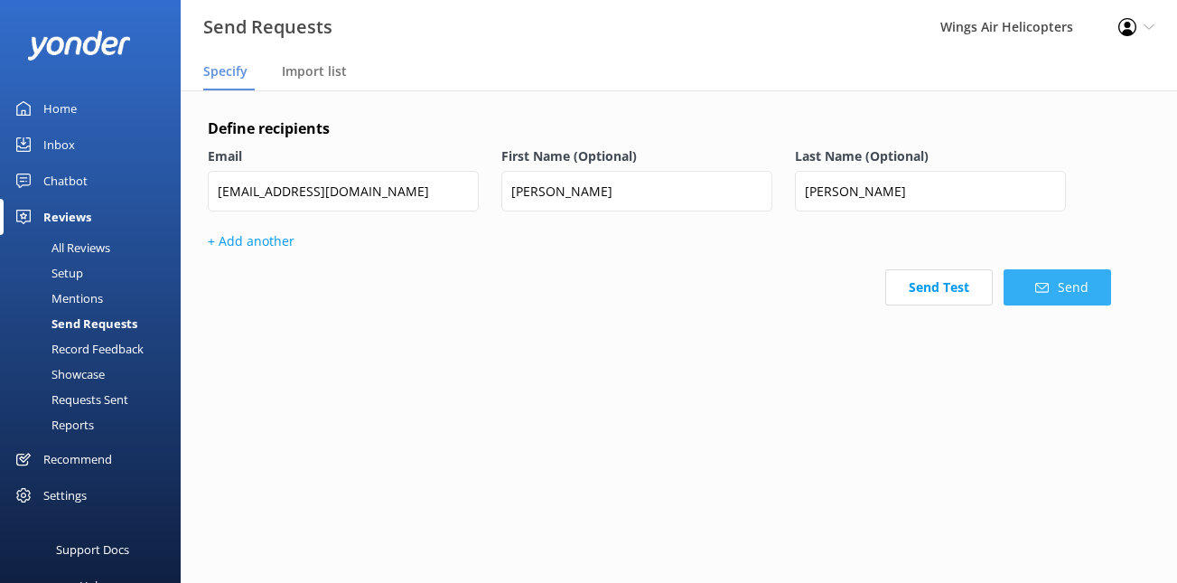
click at [1039, 287] on icon at bounding box center [1042, 288] width 14 height 14
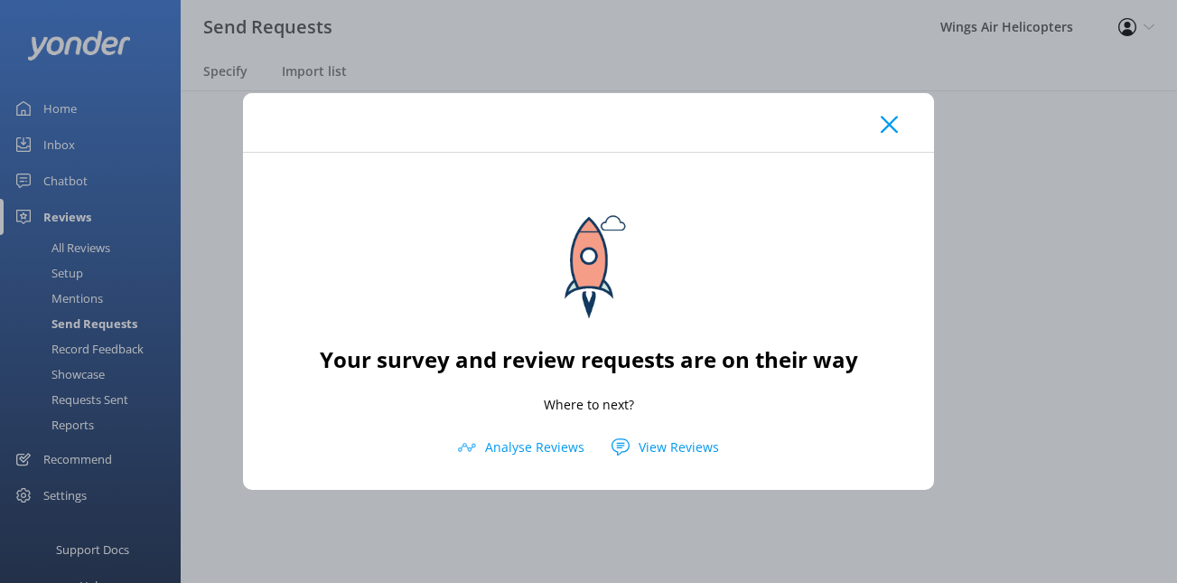
click at [885, 124] on icon at bounding box center [889, 125] width 17 height 18
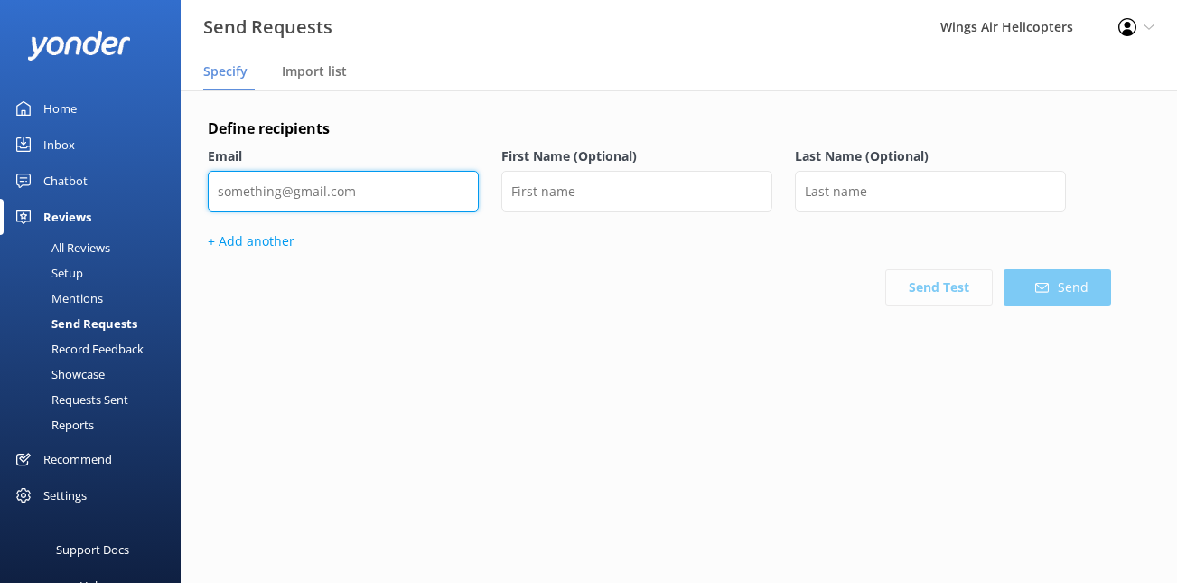
click at [329, 195] on input "email" at bounding box center [343, 191] width 271 height 41
paste input "[PERSON_NAME][EMAIL_ADDRESS][DOMAIN_NAME]"
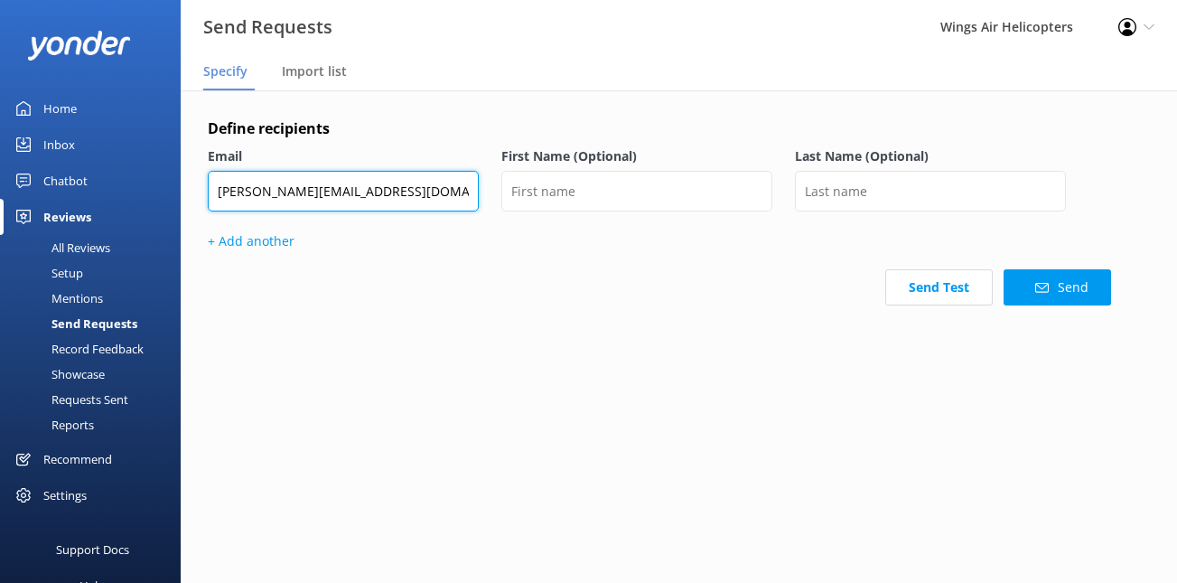
type input "[PERSON_NAME][EMAIL_ADDRESS][DOMAIN_NAME]"
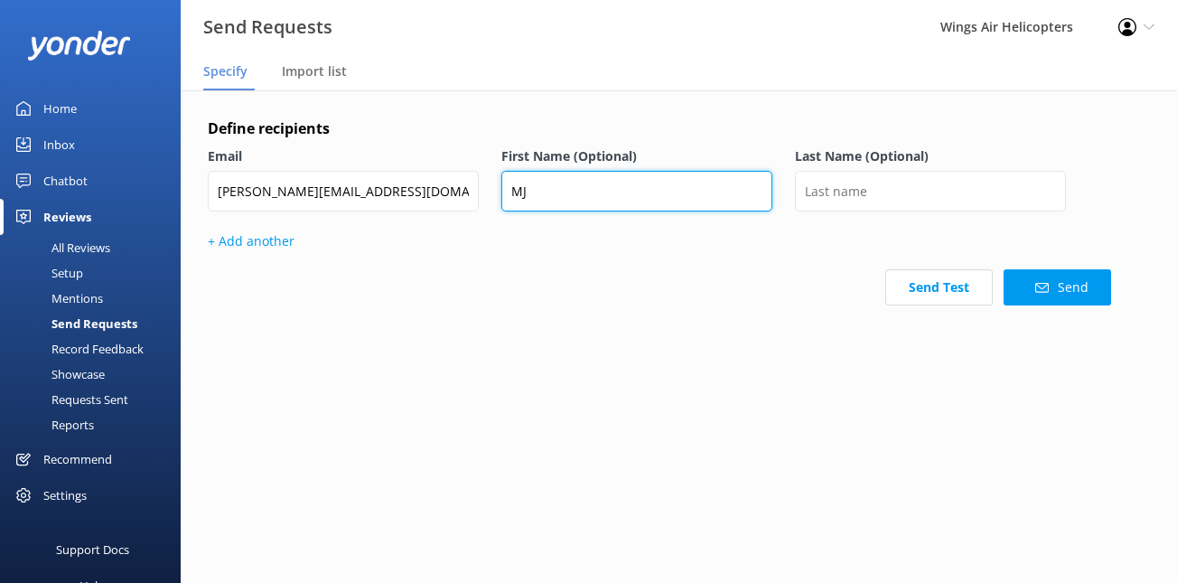
type input "MJ"
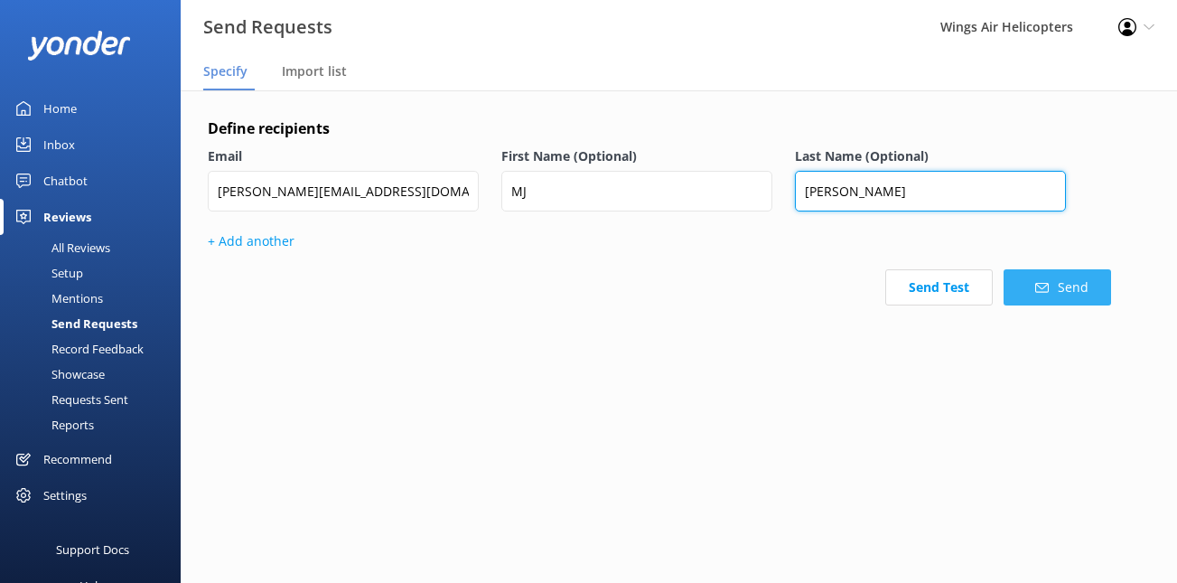
type input "[PERSON_NAME]"
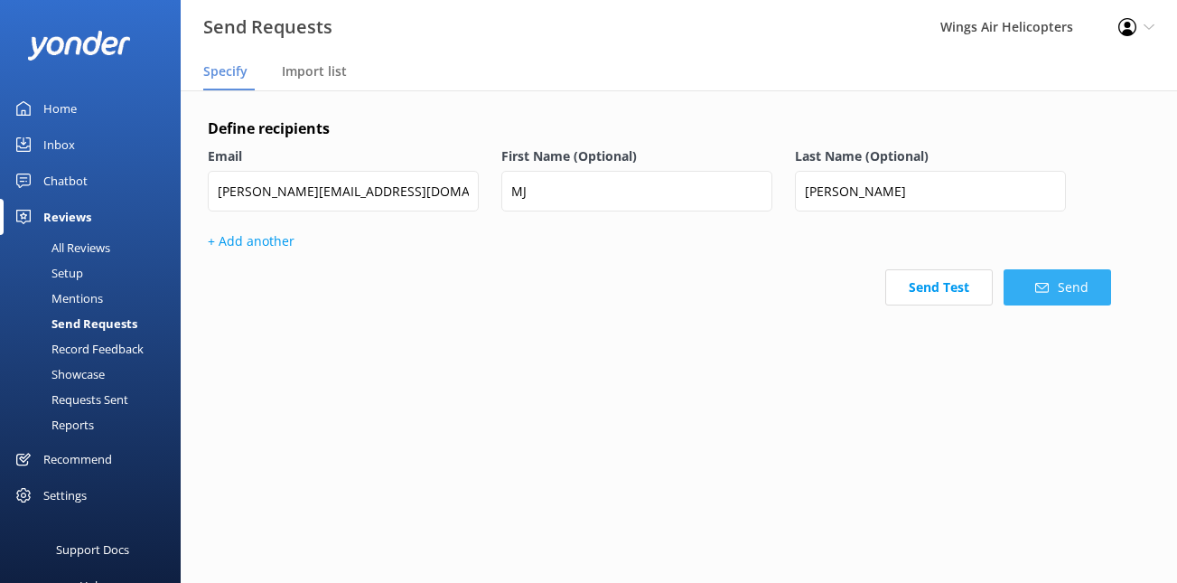
click at [1031, 279] on button "Send" at bounding box center [1056, 287] width 107 height 36
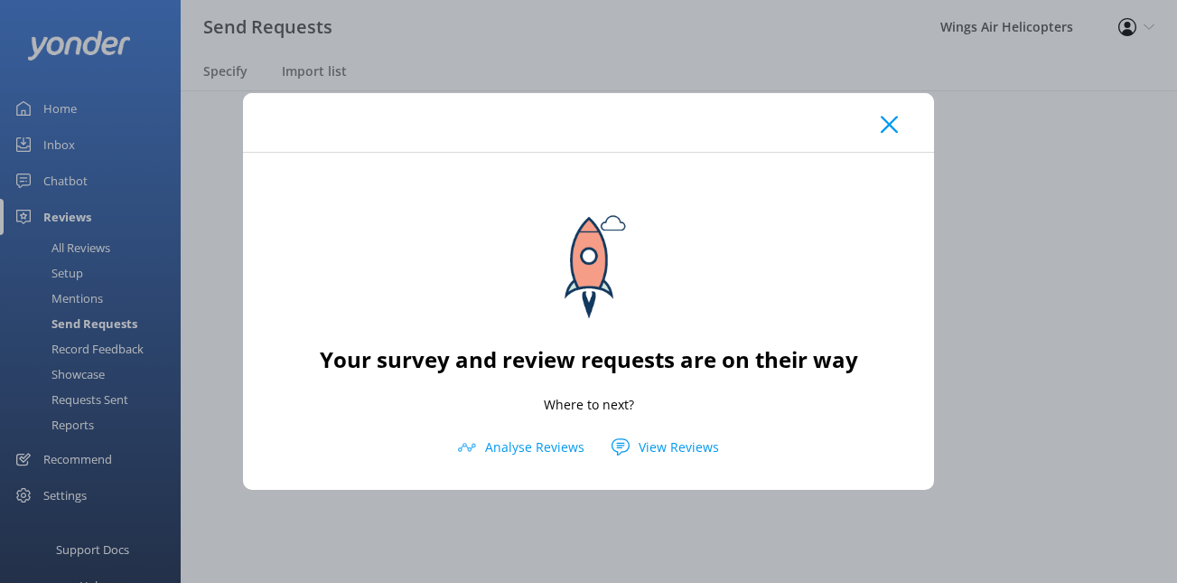
click at [896, 123] on icon at bounding box center [889, 125] width 17 height 18
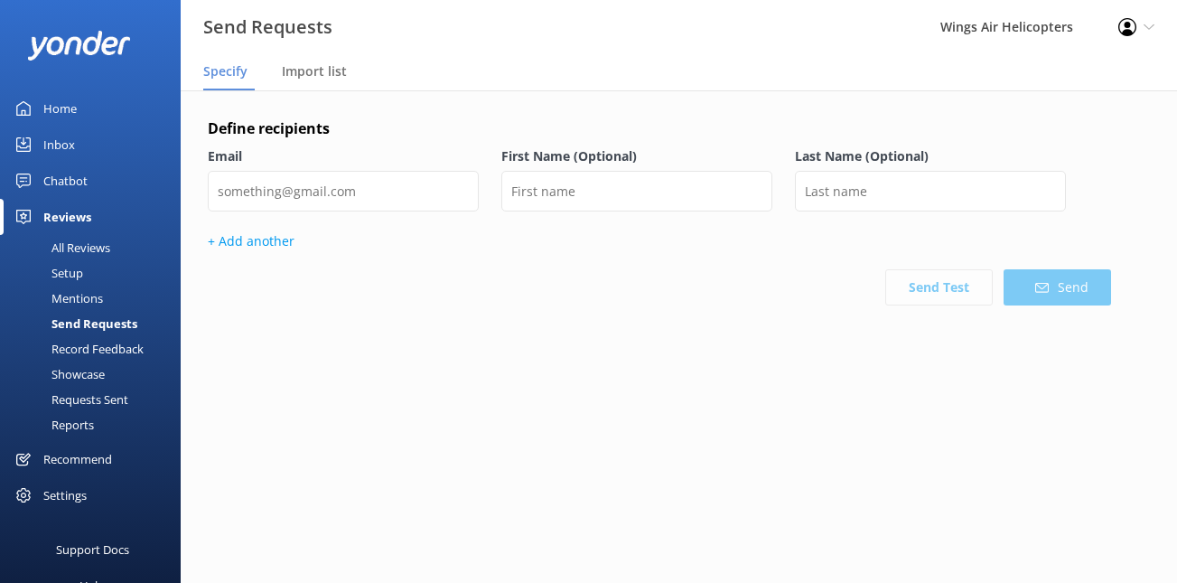
click at [98, 357] on div "Record Feedback" at bounding box center [77, 348] width 133 height 25
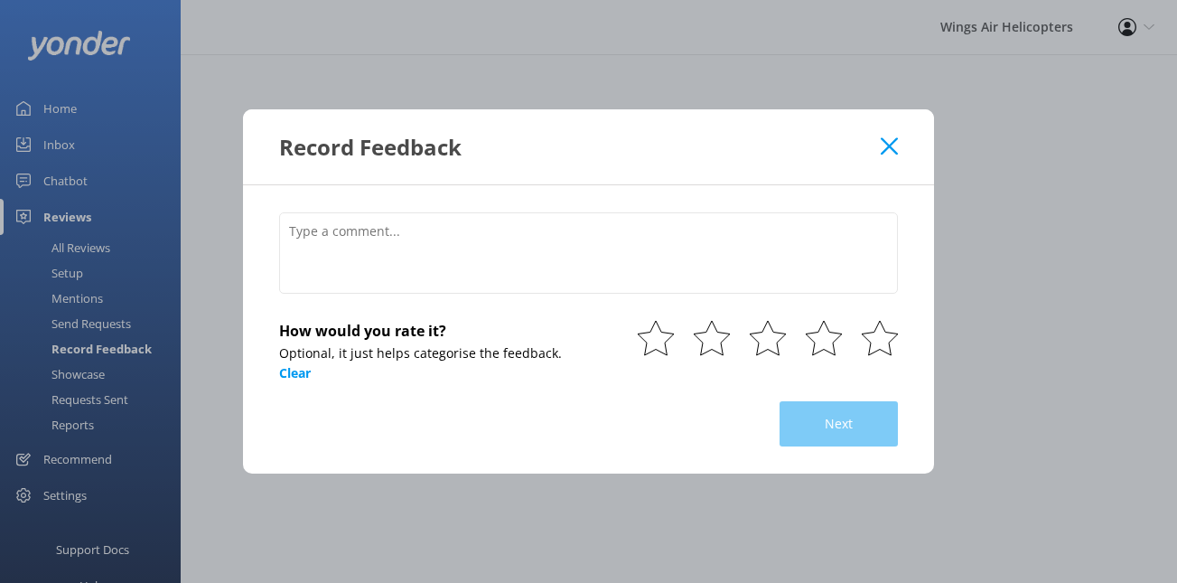
click at [98, 395] on div "Record Feedback How would you rate it? Optional, it just helps categorise the f…" at bounding box center [588, 291] width 1177 height 583
click at [894, 135] on div "Record Feedback" at bounding box center [588, 146] width 691 height 75
click at [891, 141] on icon at bounding box center [889, 146] width 17 height 18
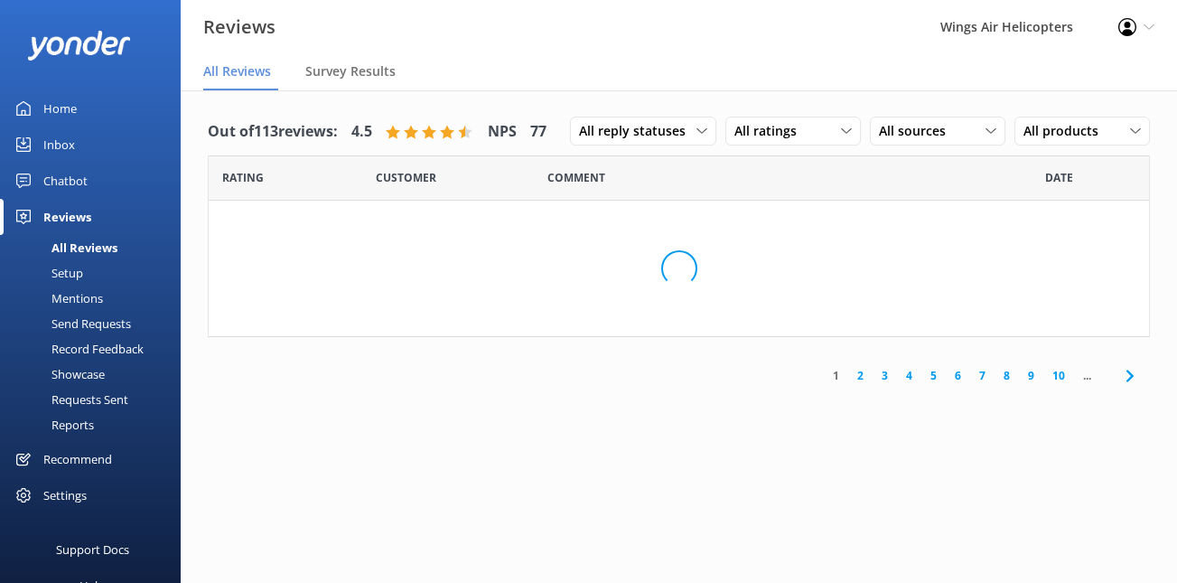
click at [94, 403] on div "Requests Sent" at bounding box center [69, 399] width 117 height 25
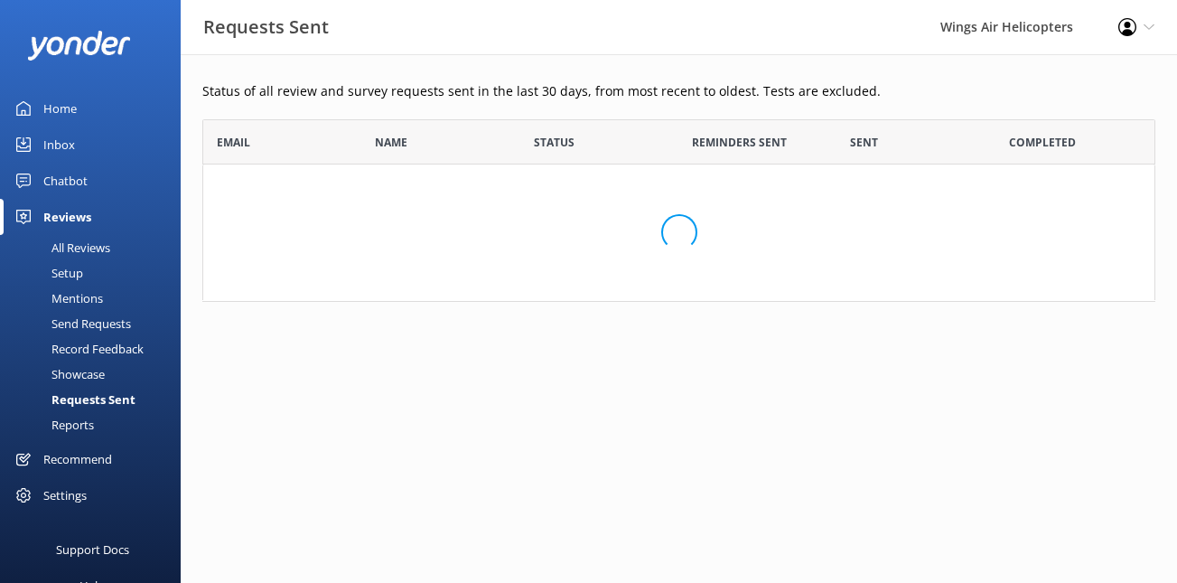
scroll to position [499, 953]
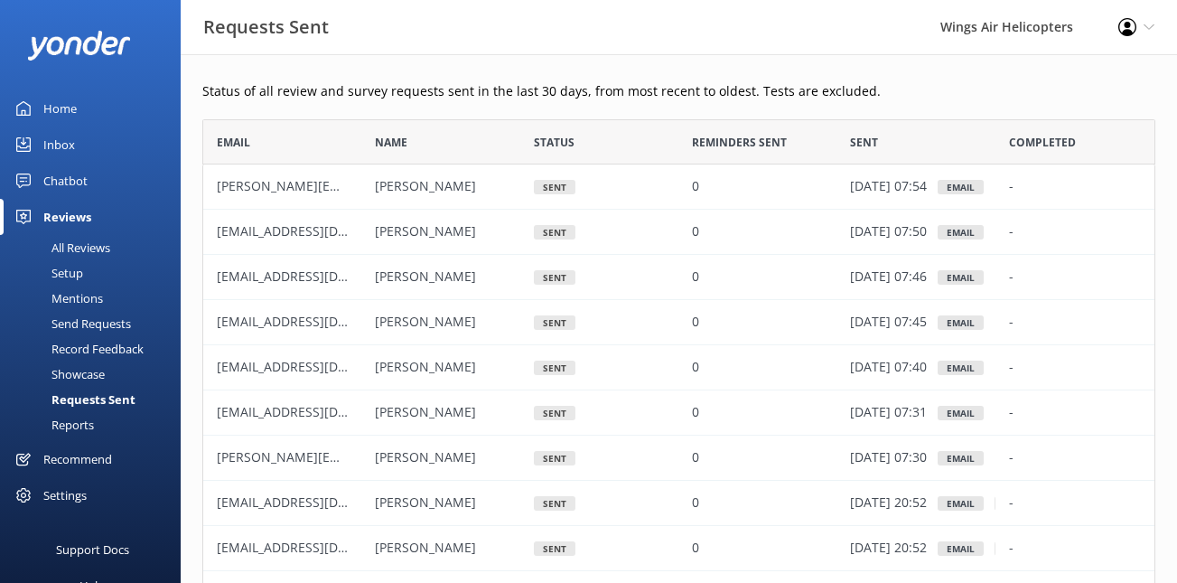
click at [89, 327] on div "Send Requests" at bounding box center [71, 323] width 120 height 25
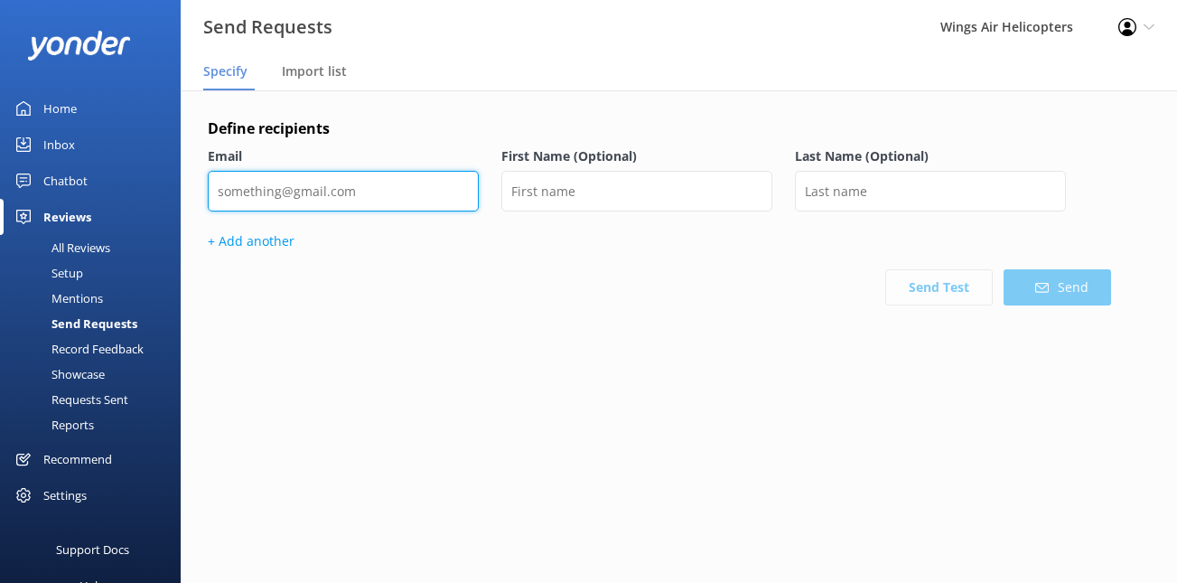
click at [359, 190] on input "email" at bounding box center [343, 191] width 271 height 41
paste input "[EMAIL_ADDRESS][DOMAIN_NAME]"
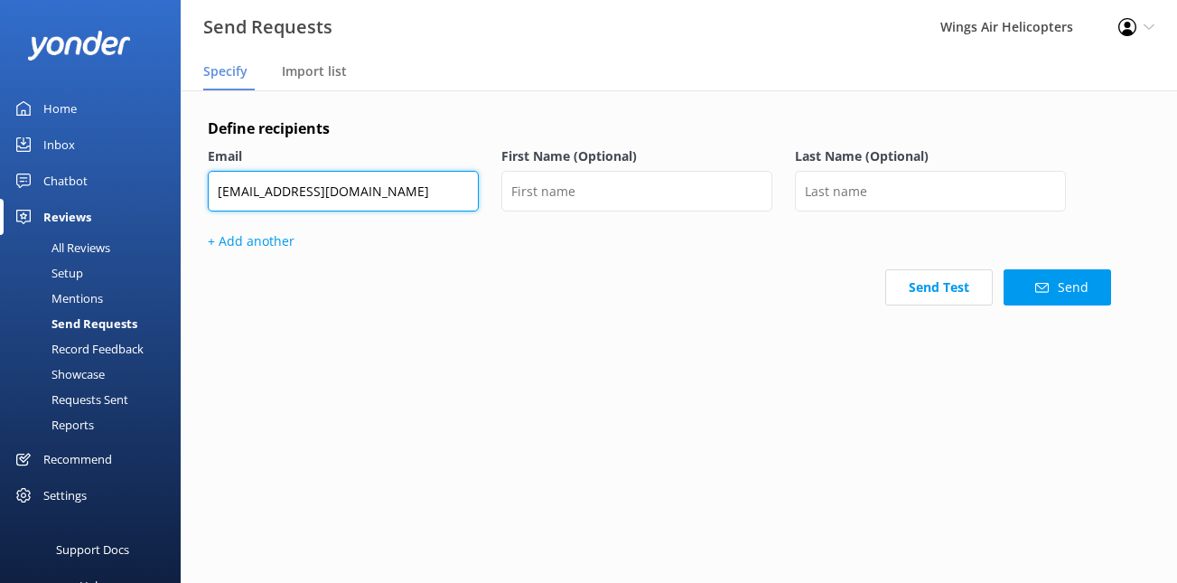
type input "[EMAIL_ADDRESS][DOMAIN_NAME]"
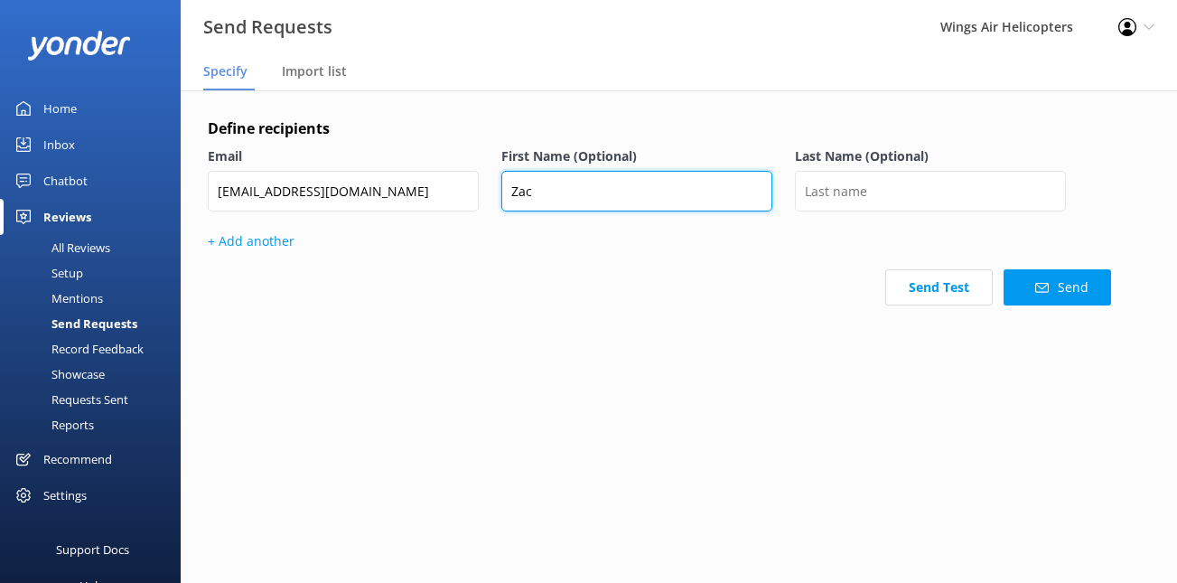
type input "Zac"
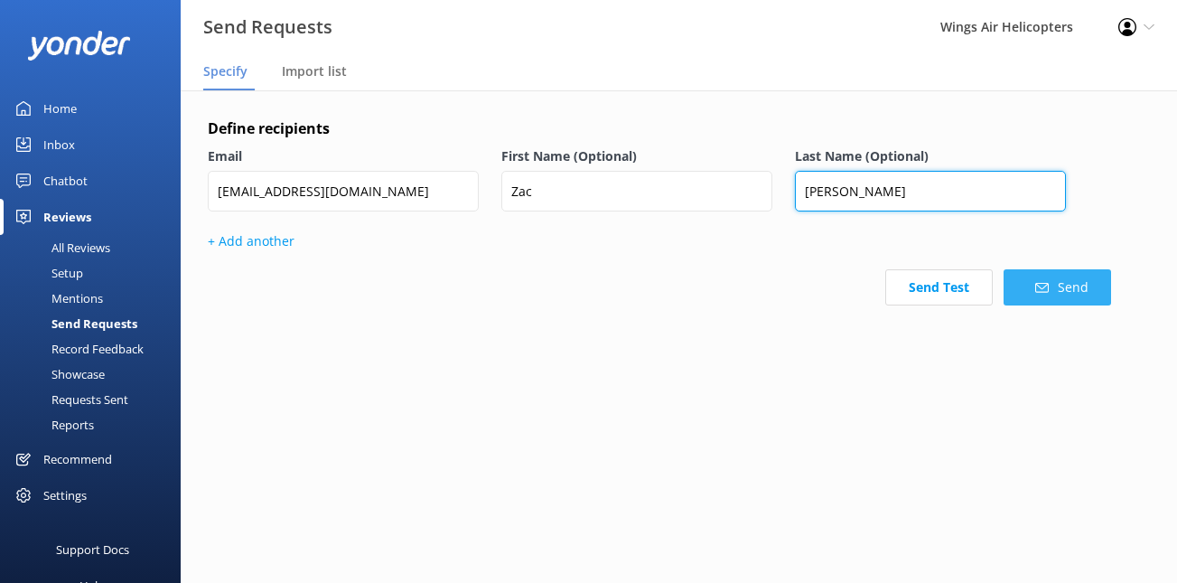
type input "[PERSON_NAME]"
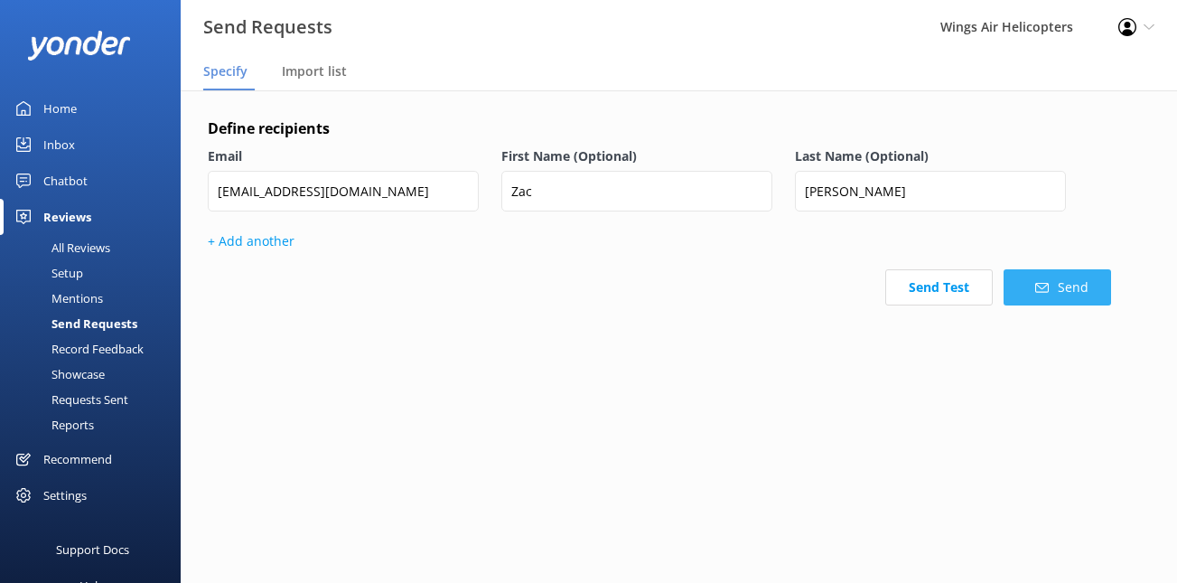
click at [1075, 293] on button "Send" at bounding box center [1056, 287] width 107 height 36
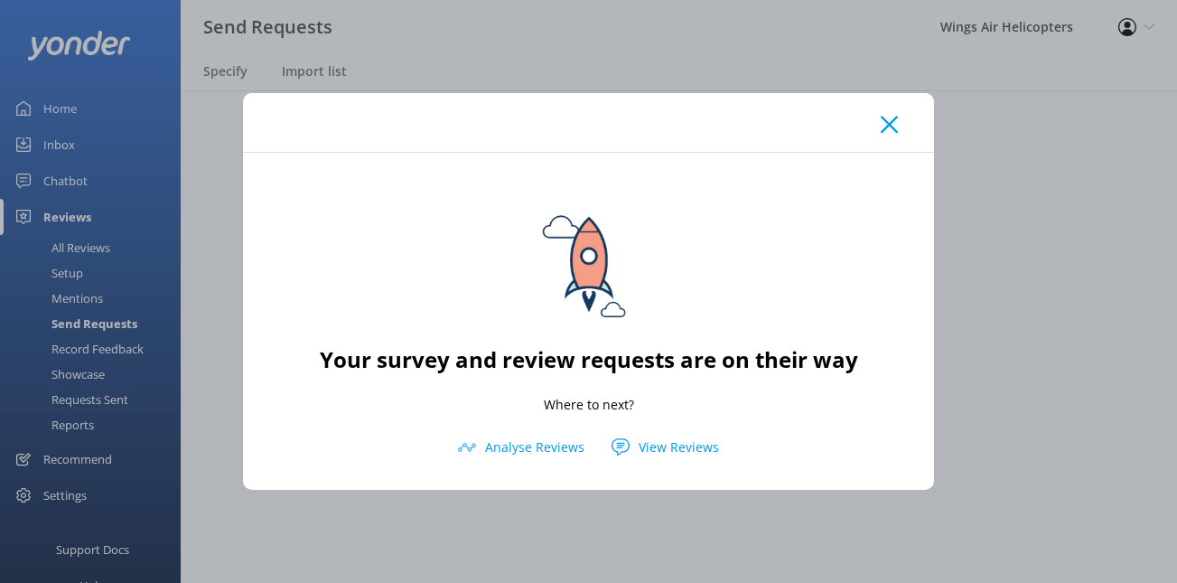
click at [887, 126] on use at bounding box center [889, 124] width 17 height 17
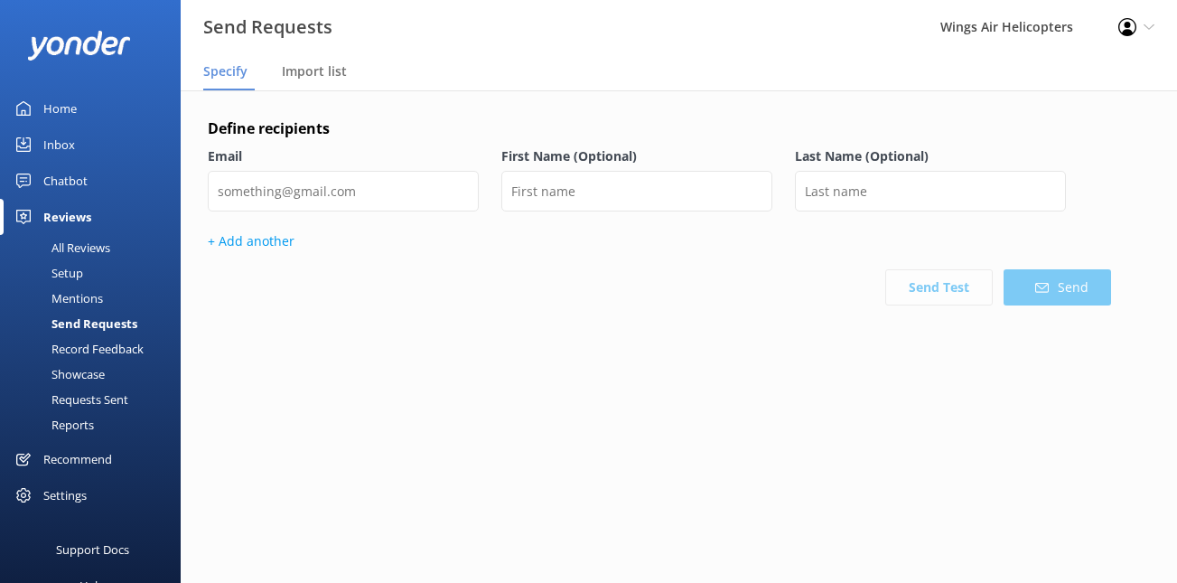
click at [98, 403] on div "Requests Sent" at bounding box center [69, 399] width 117 height 25
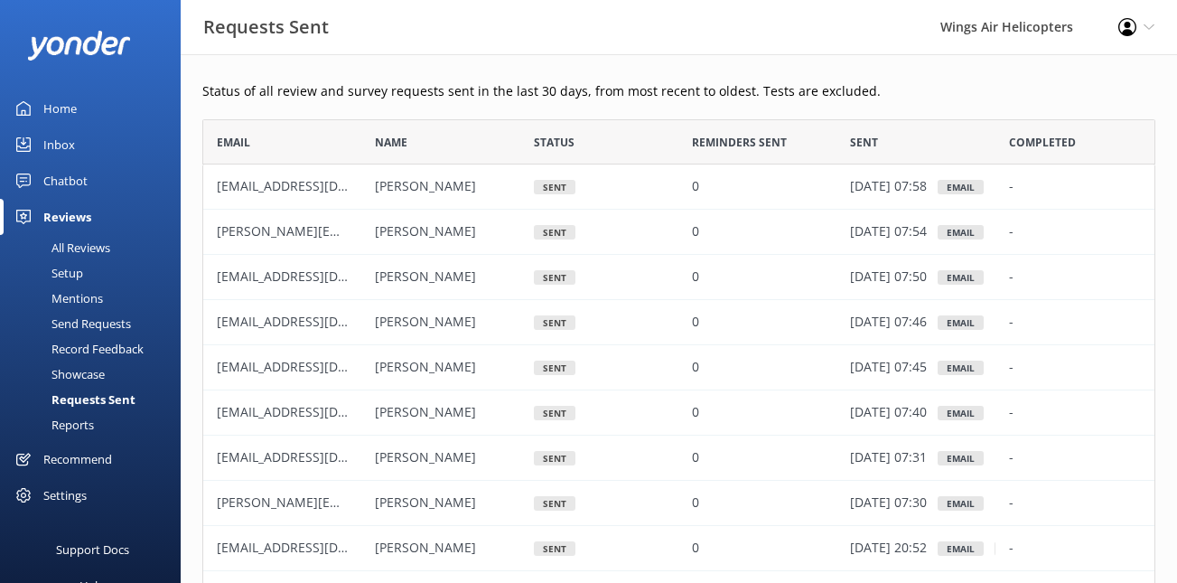
scroll to position [499, 953]
click at [101, 323] on div "Send Requests" at bounding box center [71, 323] width 120 height 25
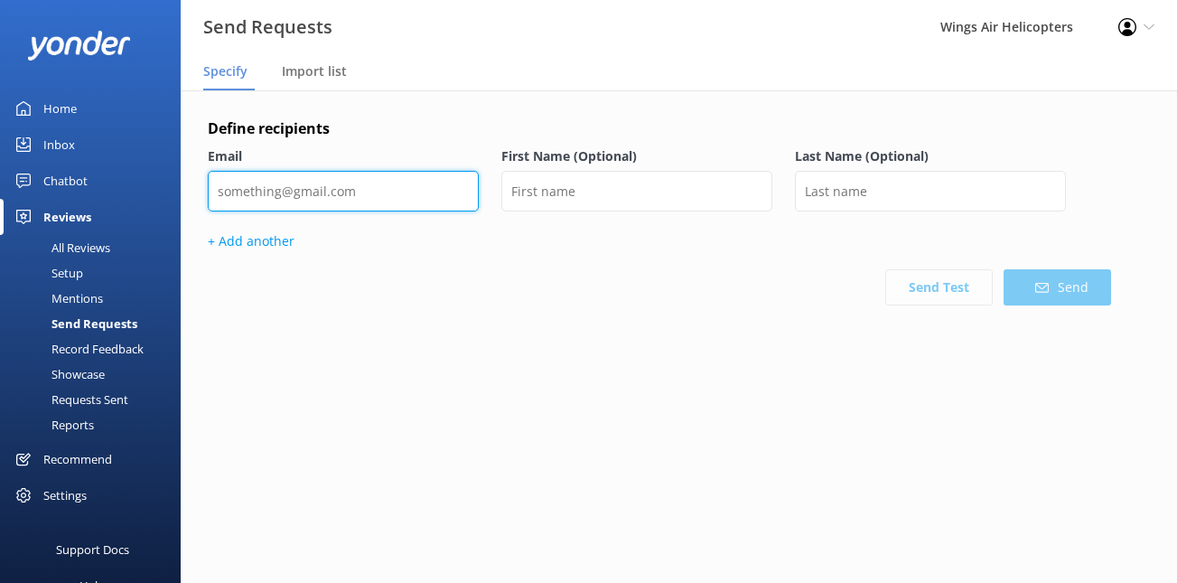
click at [366, 193] on input "email" at bounding box center [343, 191] width 271 height 41
paste input "[PERSON_NAME][EMAIL_ADDRESS][DOMAIN_NAME]"
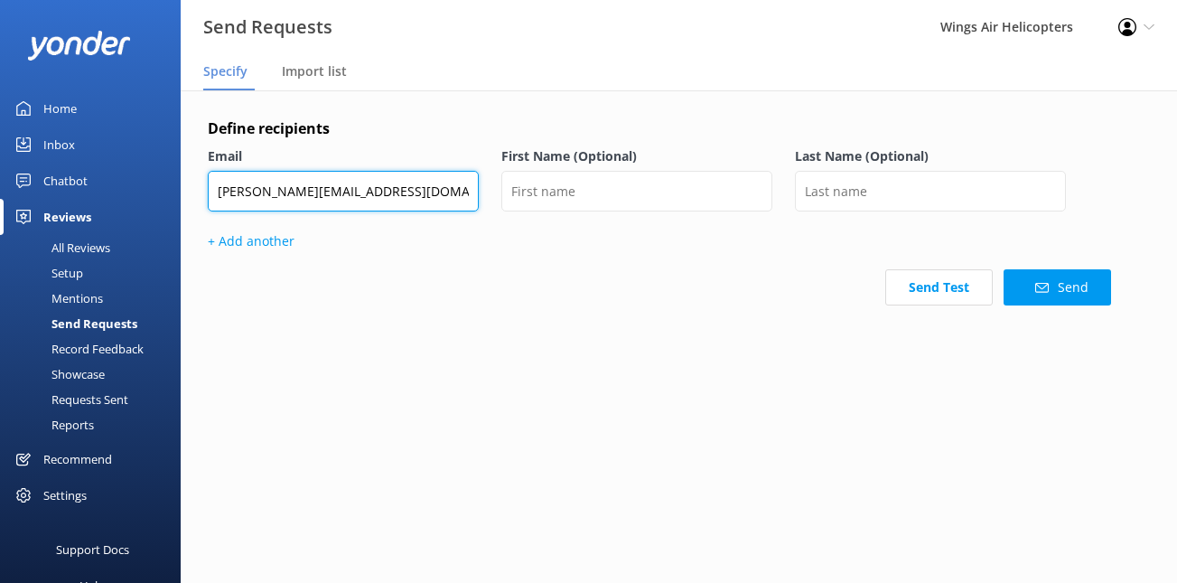
type input "[PERSON_NAME][EMAIL_ADDRESS][DOMAIN_NAME]"
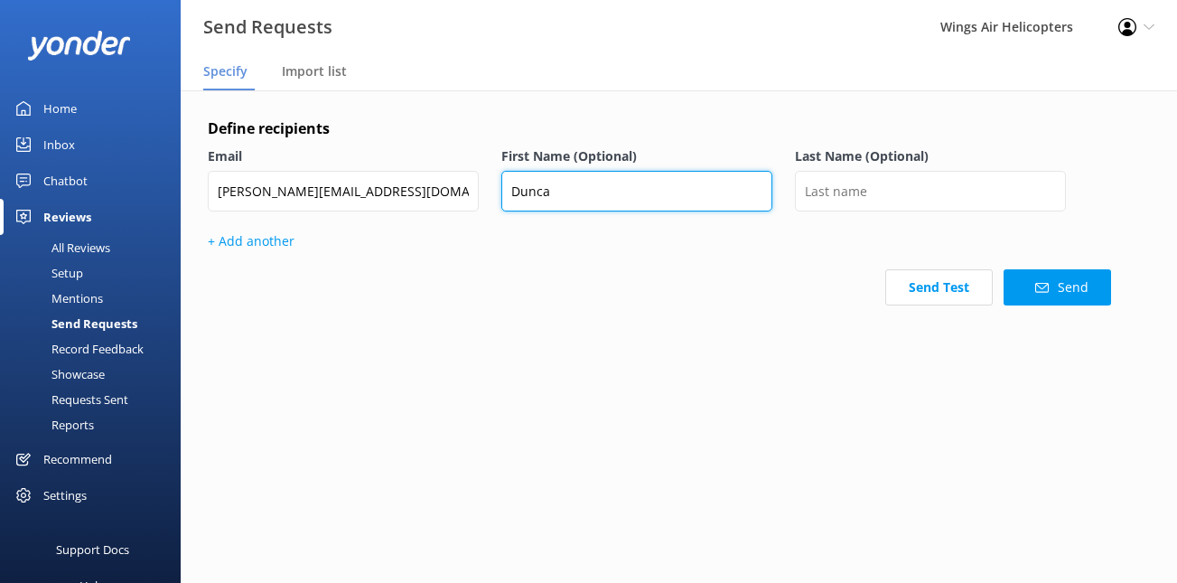
type input "Dunca"
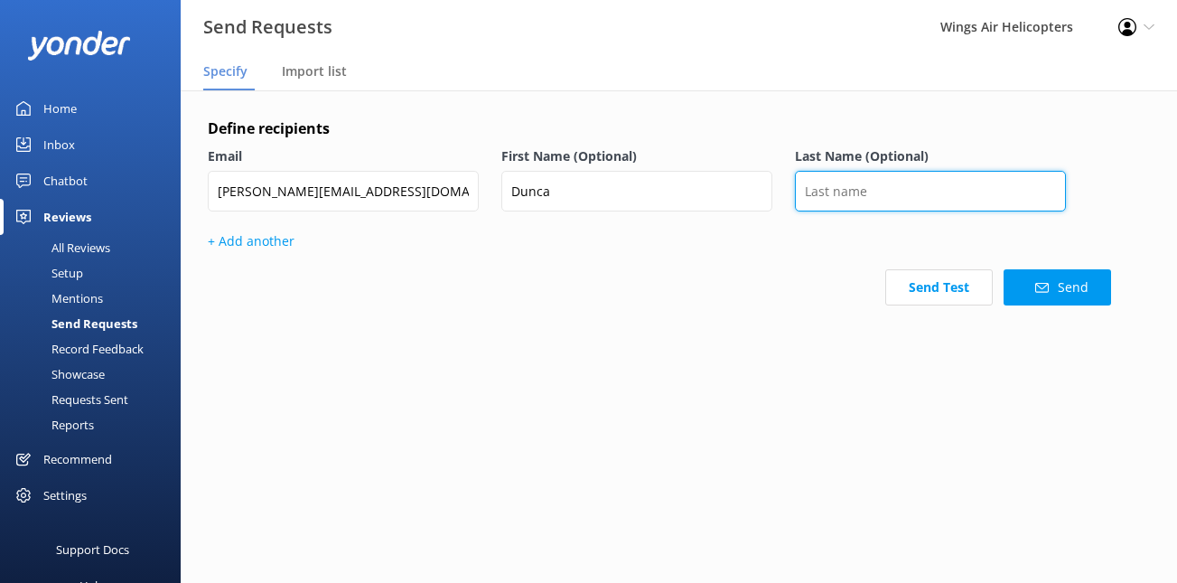
type input "a"
type input "[PERSON_NAME]"
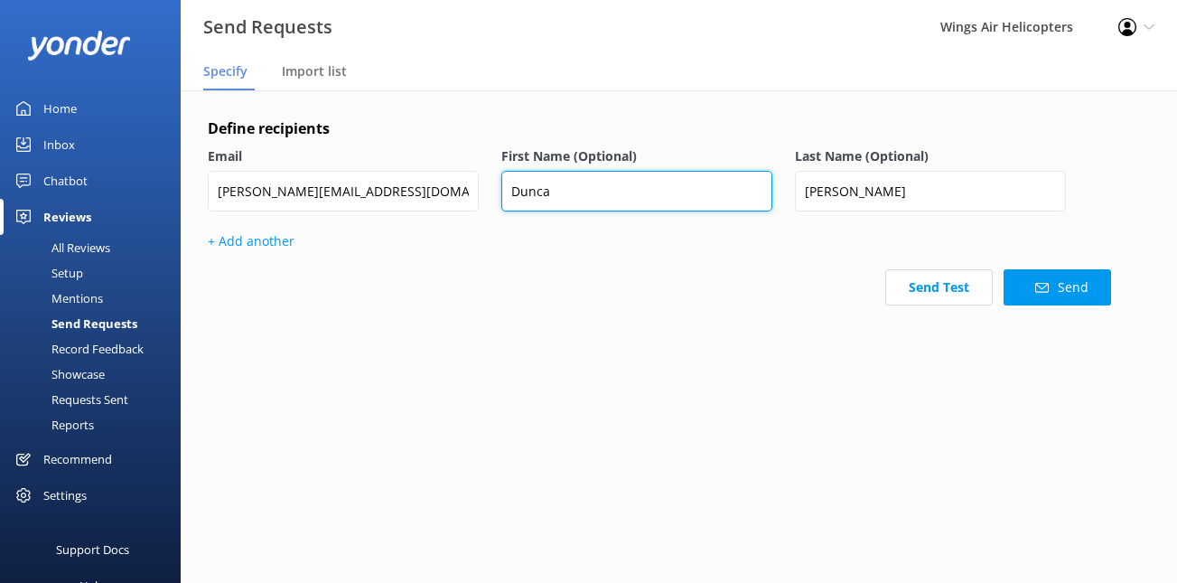
click at [583, 182] on input "Dunca" at bounding box center [636, 191] width 271 height 41
type input "[PERSON_NAME]"
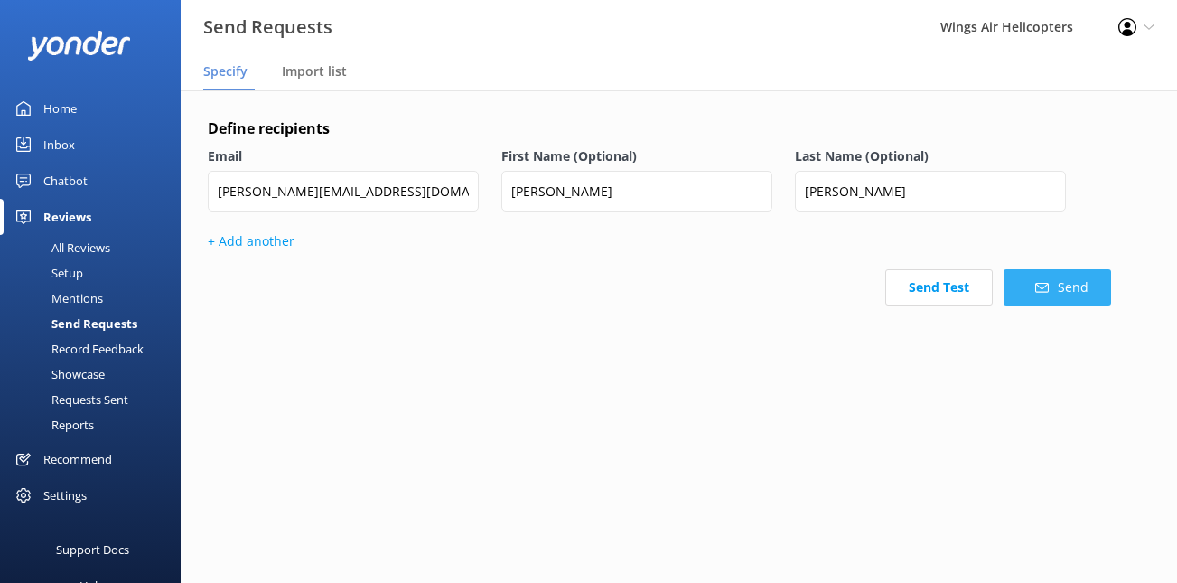
click at [1051, 297] on button "Send" at bounding box center [1056, 287] width 107 height 36
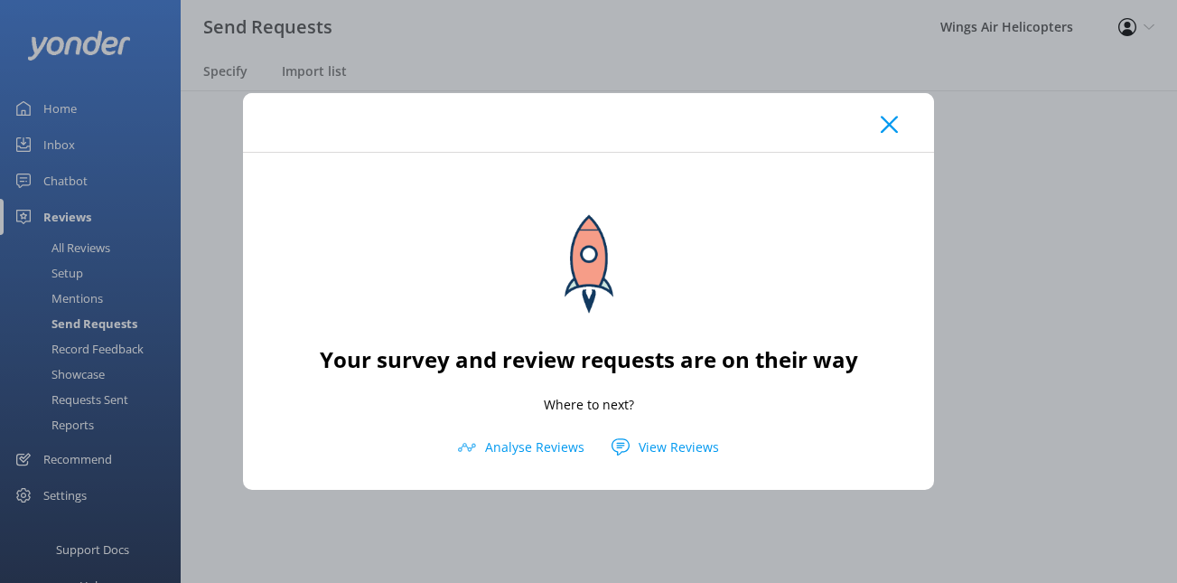
click at [885, 126] on icon at bounding box center [889, 125] width 17 height 18
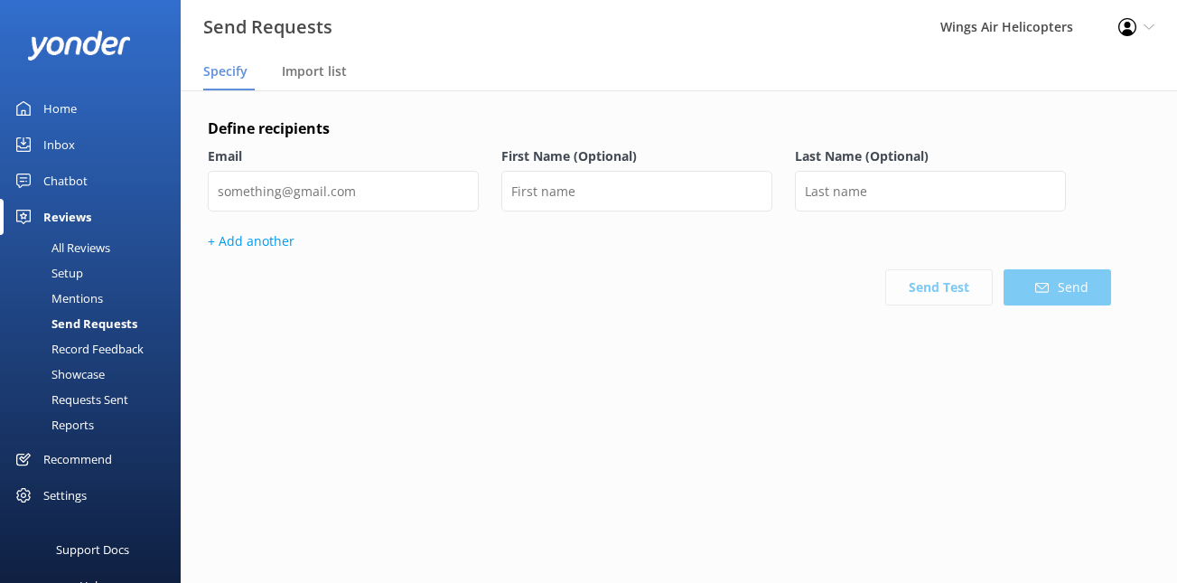
click at [107, 356] on div "Record Feedback" at bounding box center [77, 348] width 133 height 25
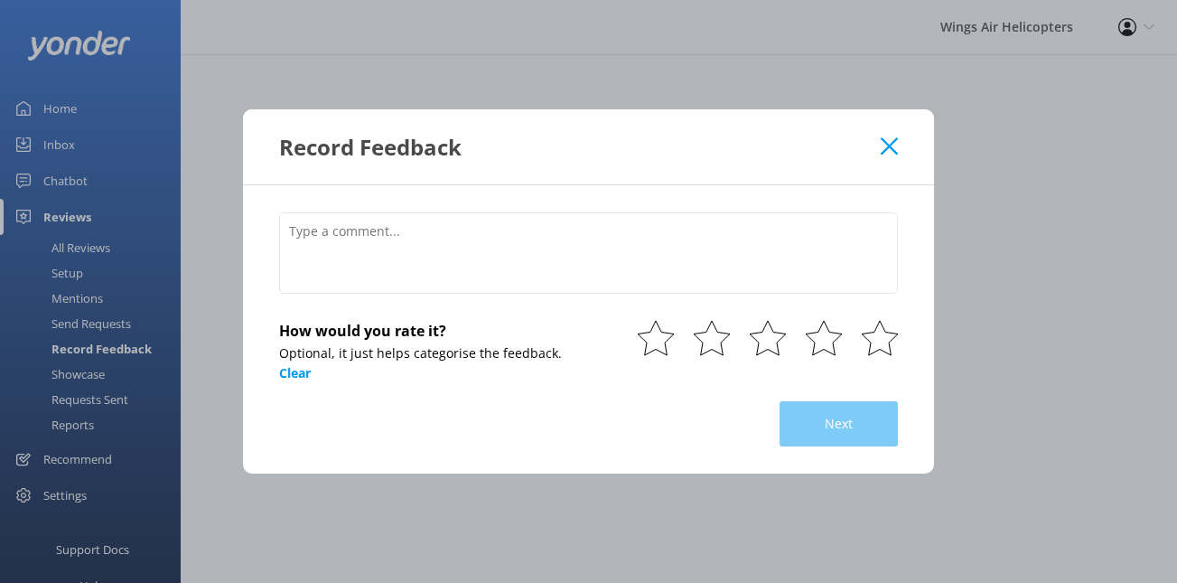
click at [100, 398] on div "Record Feedback How would you rate it? Optional, it just helps categorise the f…" at bounding box center [588, 291] width 1177 height 583
click at [896, 157] on div "Record Feedback" at bounding box center [588, 146] width 691 height 75
click at [895, 151] on icon at bounding box center [889, 146] width 17 height 18
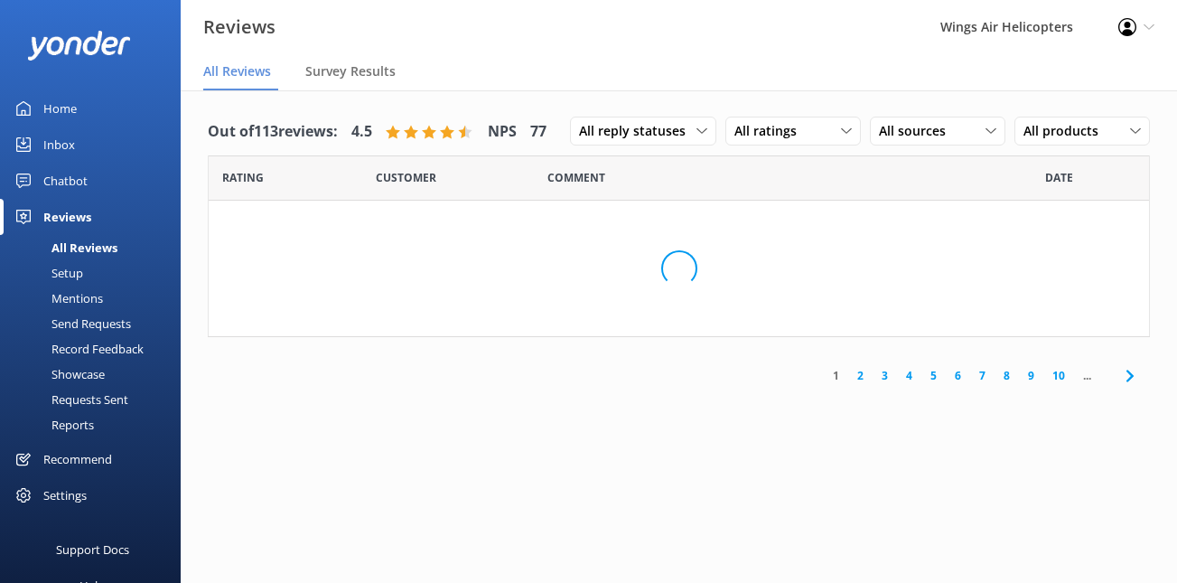
click at [115, 408] on div "Requests Sent" at bounding box center [69, 399] width 117 height 25
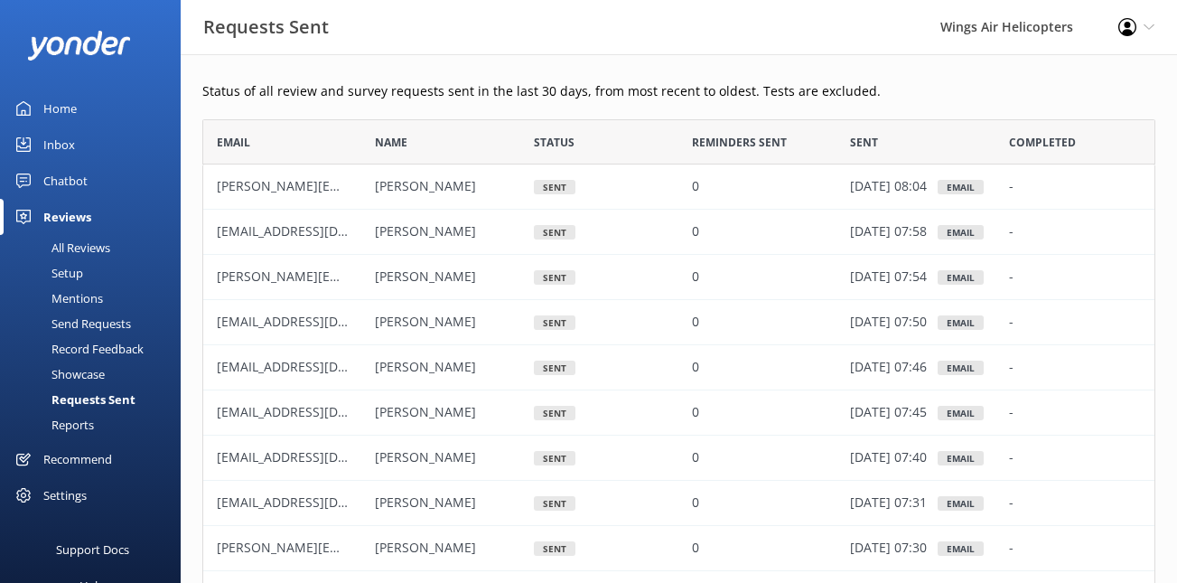
scroll to position [130, 0]
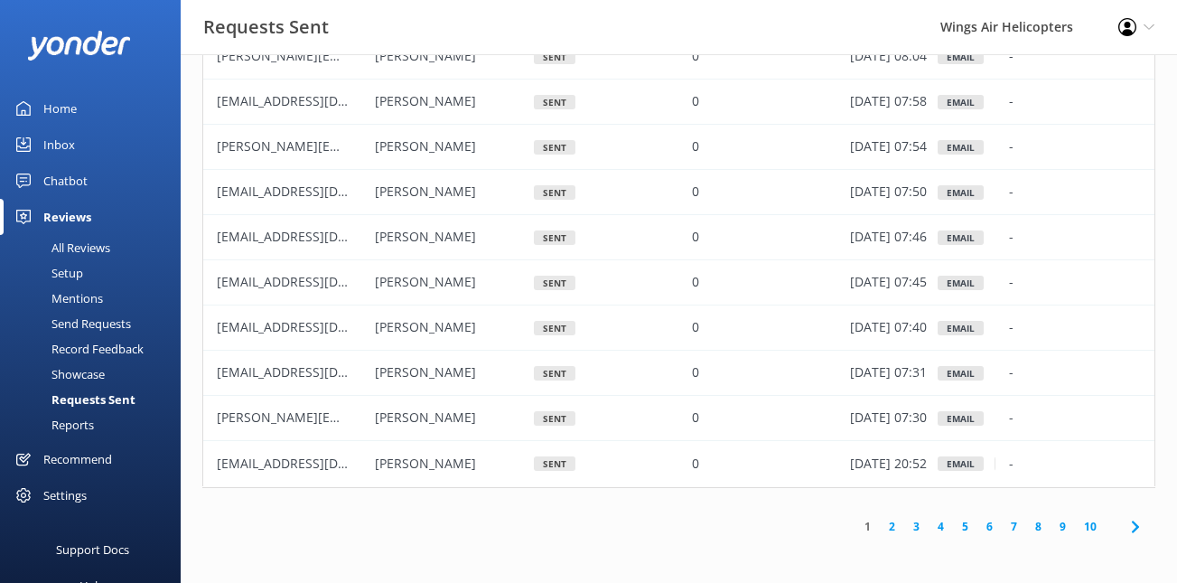
click at [1133, 520] on use at bounding box center [1134, 526] width 7 height 12
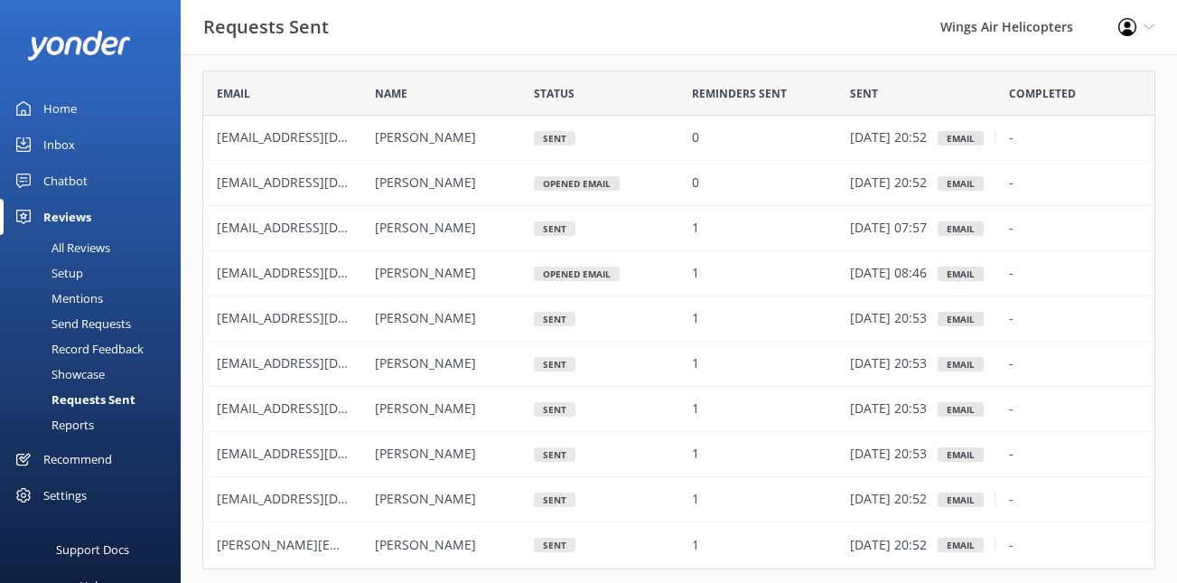
scroll to position [64, 0]
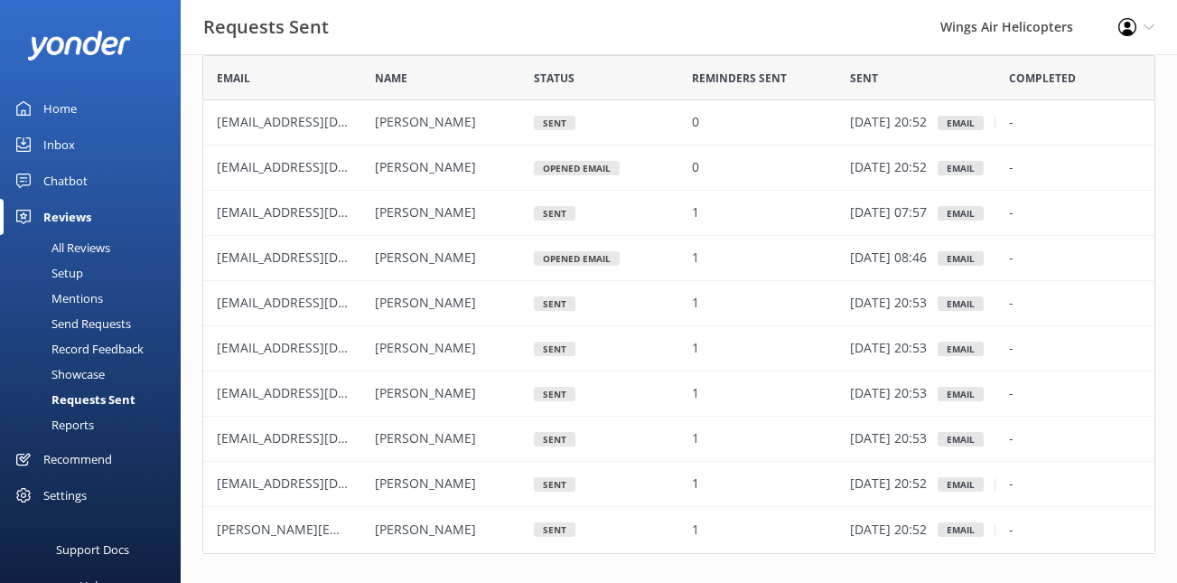
click at [96, 250] on div "All Reviews" at bounding box center [60, 247] width 99 height 25
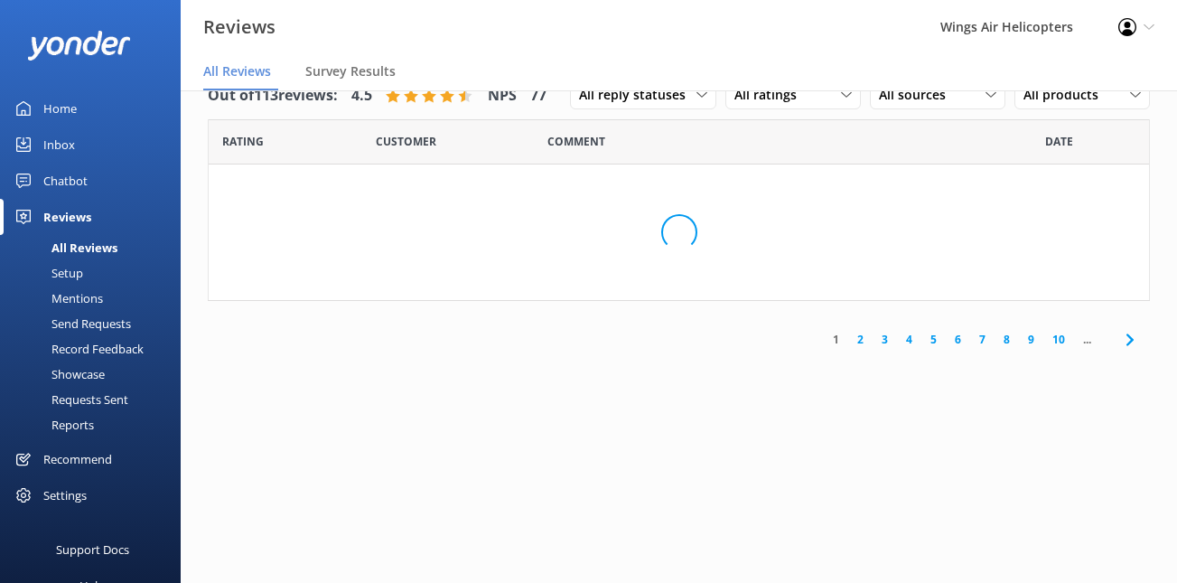
scroll to position [36, 0]
